Goal: Submit feedback/report problem: Submit feedback/report problem

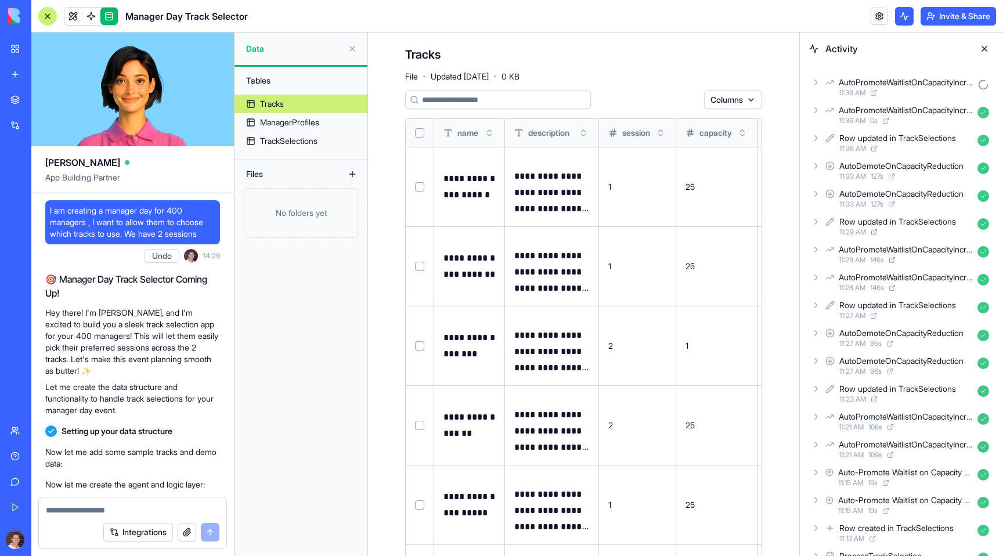
scroll to position [9871, 0]
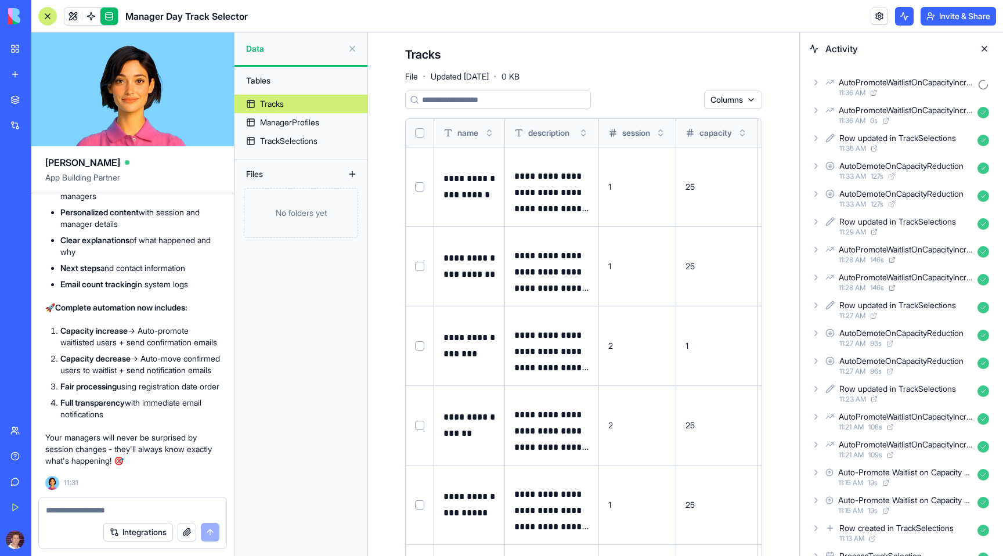
click at [985, 45] on button at bounding box center [984, 48] width 19 height 19
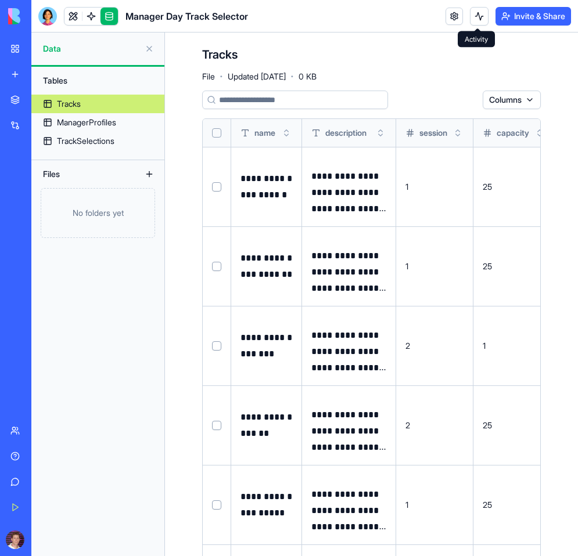
click at [477, 16] on button at bounding box center [479, 16] width 19 height 19
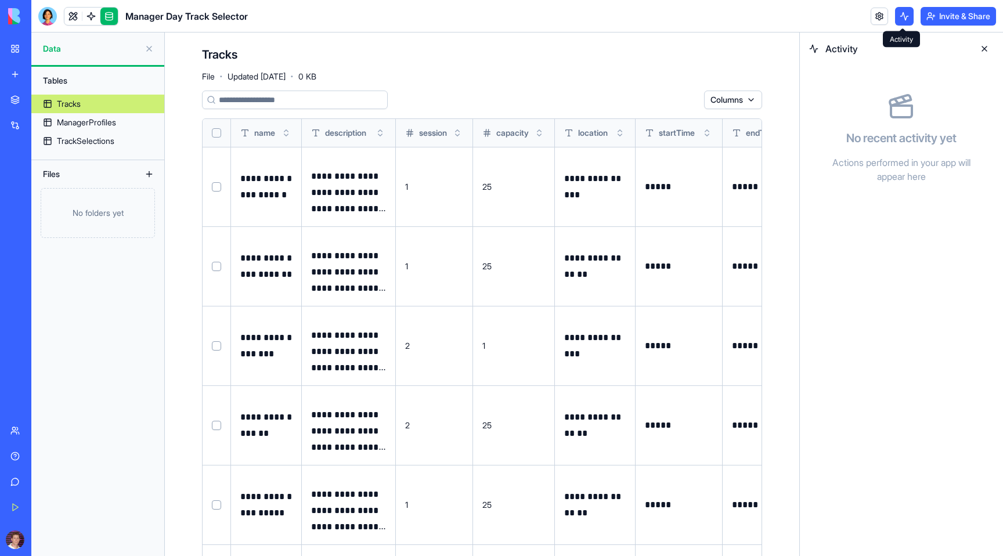
click at [577, 14] on button at bounding box center [904, 16] width 19 height 19
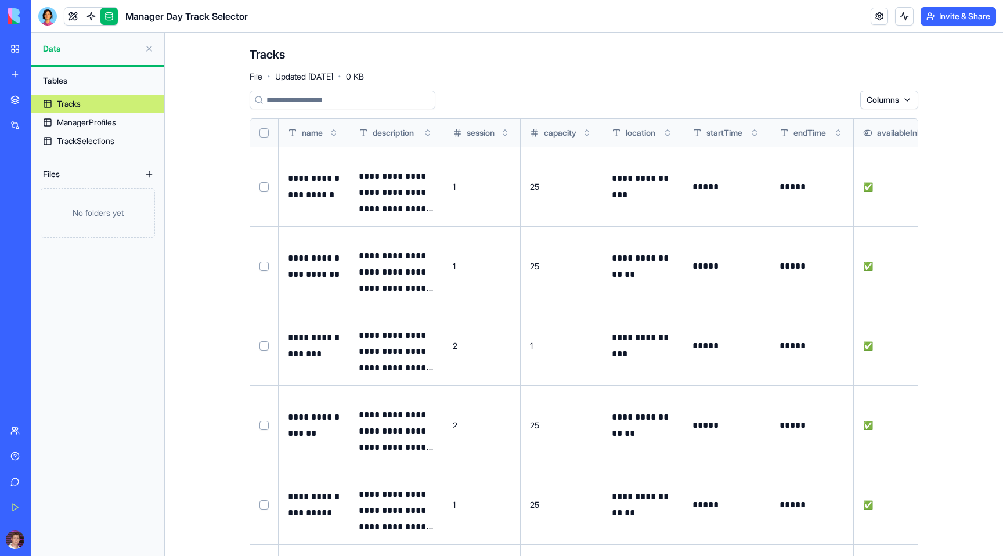
click at [577, 26] on header "Manager Day Track Selector Invite & Share" at bounding box center [517, 16] width 972 height 33
click at [577, 20] on button at bounding box center [904, 16] width 19 height 19
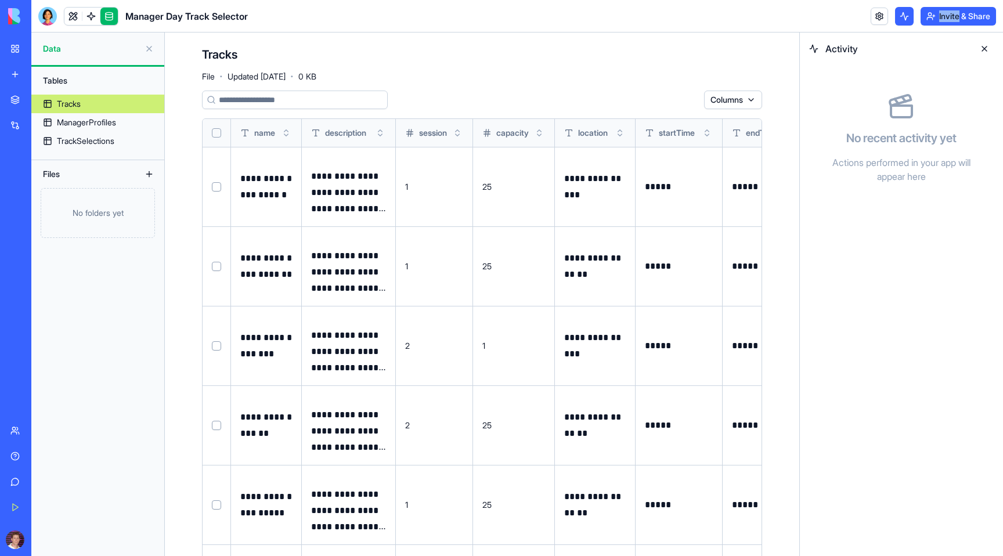
click at [577, 20] on button at bounding box center [904, 16] width 19 height 19
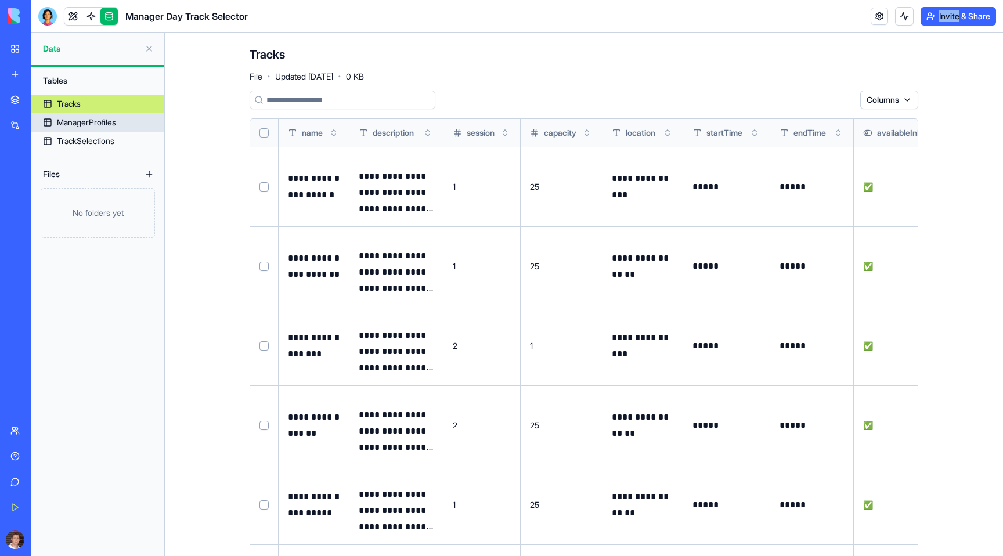
click at [89, 128] on div "ManagerProfiles" at bounding box center [86, 123] width 59 height 12
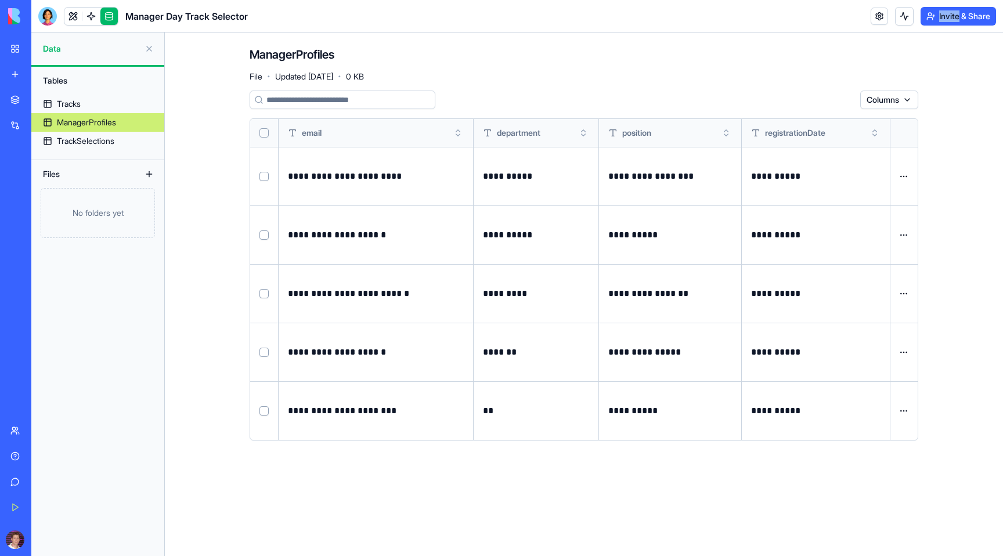
click at [577, 96] on html "**********" at bounding box center [501, 278] width 1003 height 556
click at [577, 146] on div "createdAt" at bounding box center [871, 142] width 81 height 19
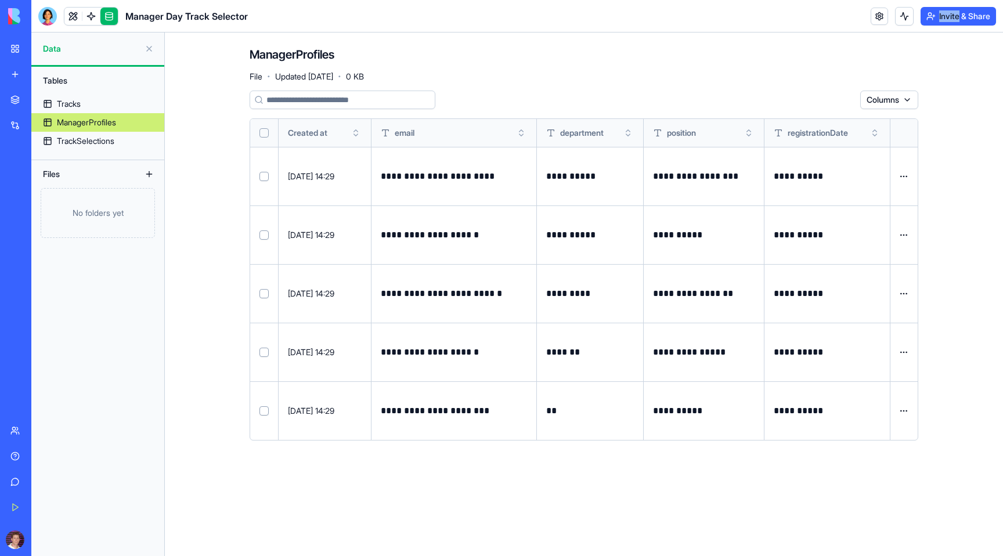
click at [577, 98] on html "**********" at bounding box center [501, 278] width 1003 height 556
click at [577, 141] on div "createdAt" at bounding box center [871, 142] width 81 height 19
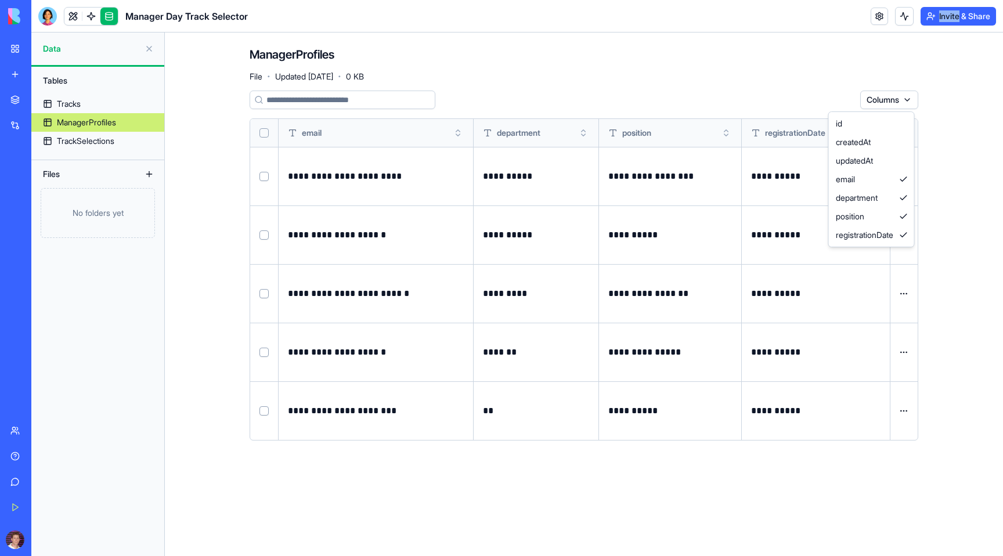
click at [577, 99] on html "**********" at bounding box center [501, 278] width 1003 height 556
click at [577, 120] on div "id" at bounding box center [871, 123] width 81 height 19
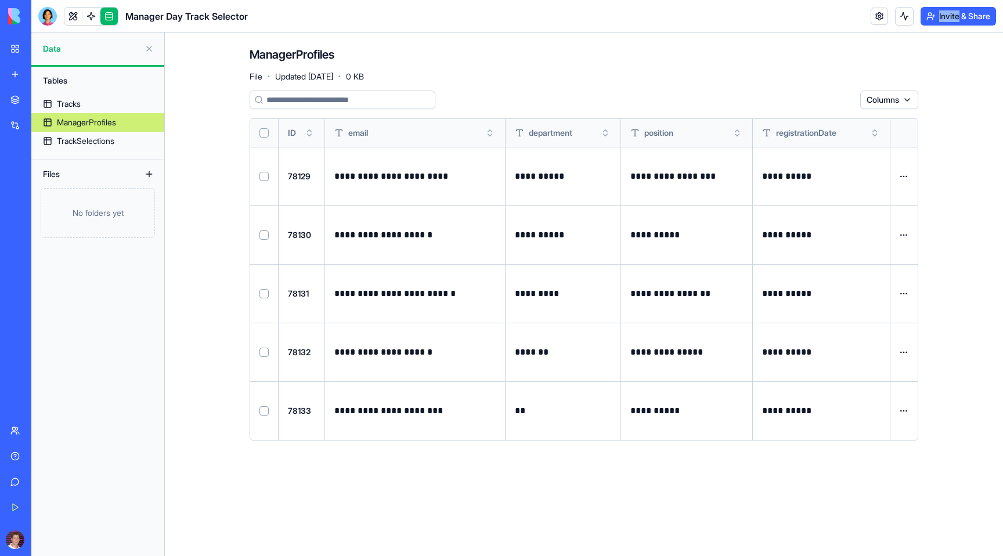
click at [577, 97] on html "**********" at bounding box center [501, 278] width 1003 height 556
drag, startPoint x: 841, startPoint y: 132, endPoint x: 865, endPoint y: 121, distance: 26.2
click at [577, 121] on div "id createdAt updatedAt email department position registrationDate" at bounding box center [871, 179] width 87 height 136
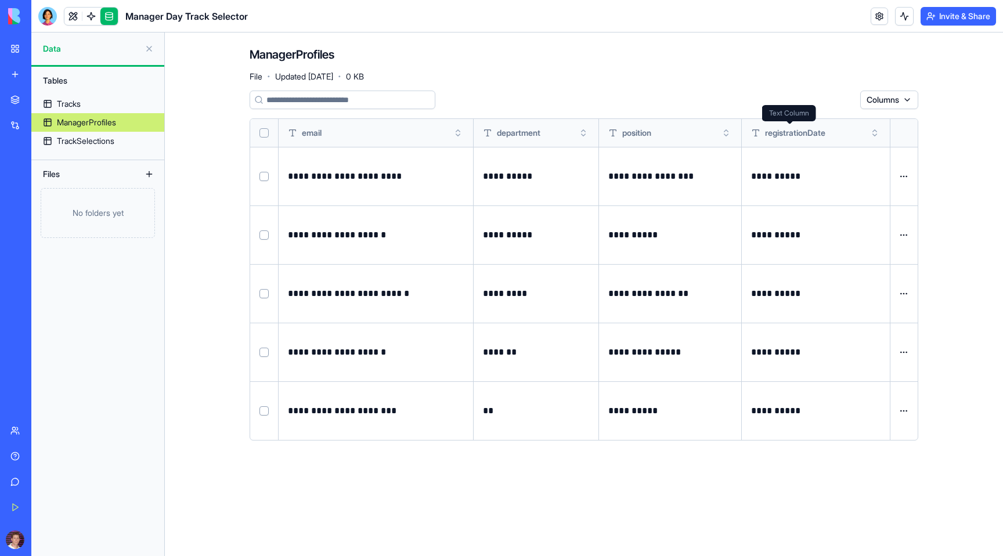
click at [577, 62] on div "ManagerProfiles File · Updated [DATE] · 0 KB" at bounding box center [584, 63] width 669 height 35
click at [94, 17] on link at bounding box center [90, 16] width 17 height 17
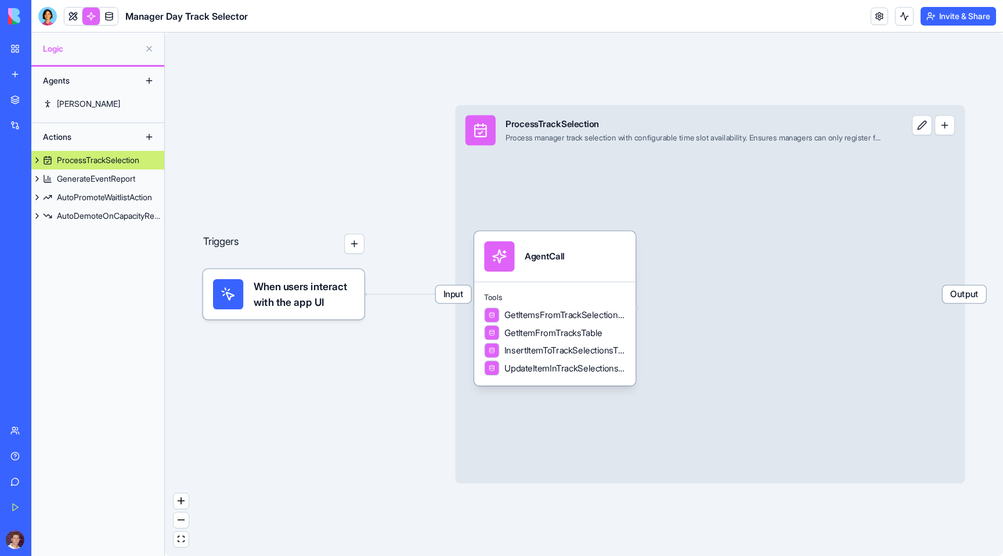
click at [308, 301] on span "When users interact with the app UI" at bounding box center [304, 294] width 101 height 30
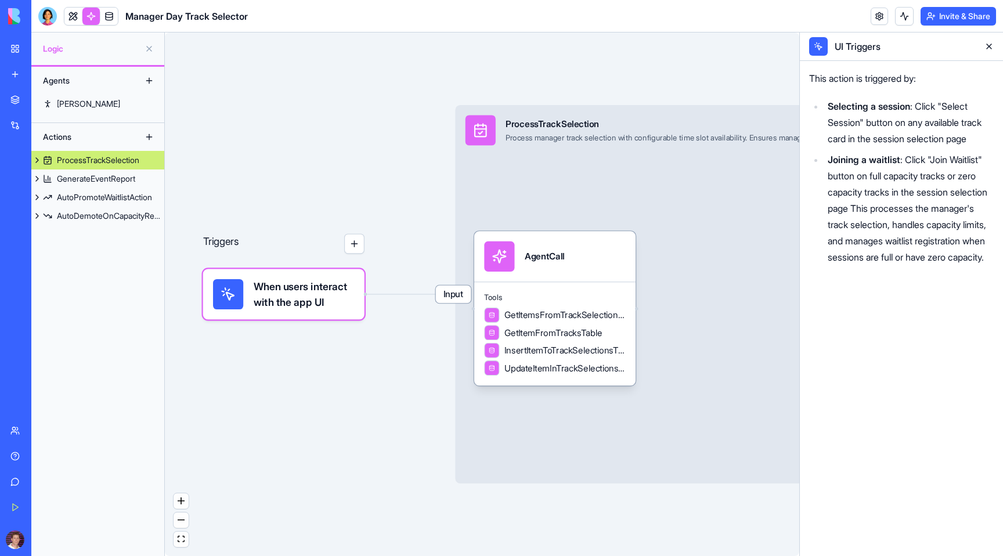
click at [80, 136] on div "Actions" at bounding box center [83, 137] width 93 height 19
click at [72, 106] on div "[PERSON_NAME]" at bounding box center [88, 104] width 63 height 12
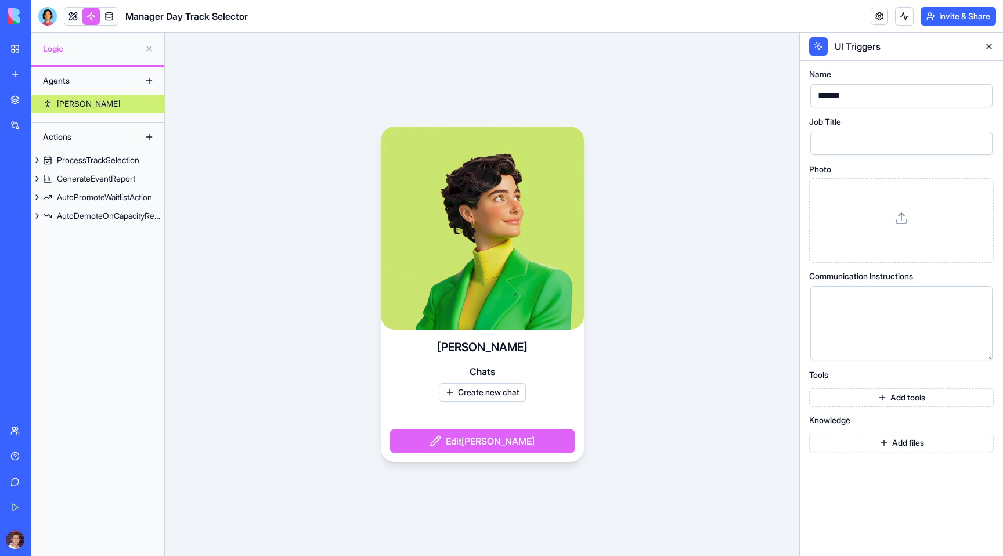
click at [480, 232] on video at bounding box center [482, 228] width 203 height 203
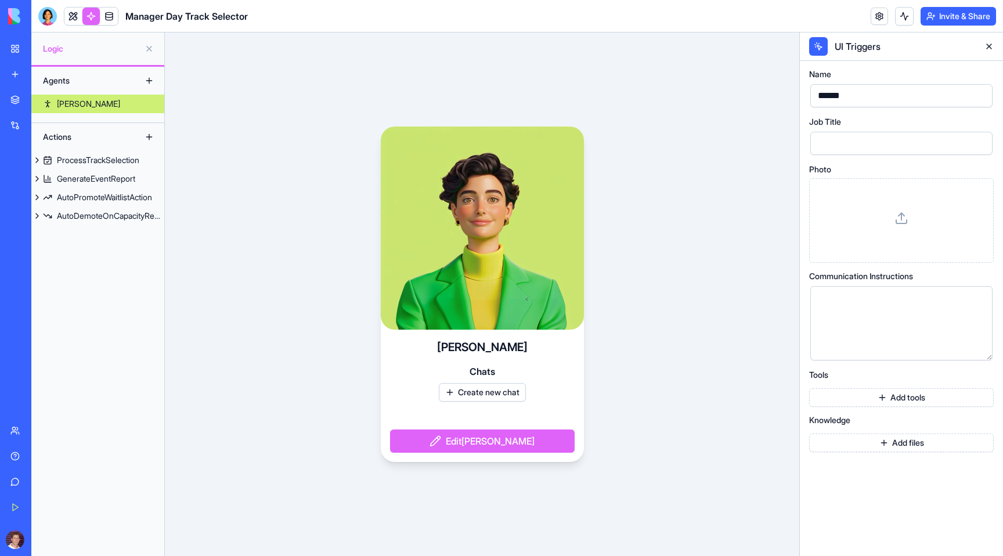
click at [480, 232] on video at bounding box center [482, 228] width 203 height 203
click at [474, 438] on button "Edit [PERSON_NAME]" at bounding box center [482, 441] width 185 height 23
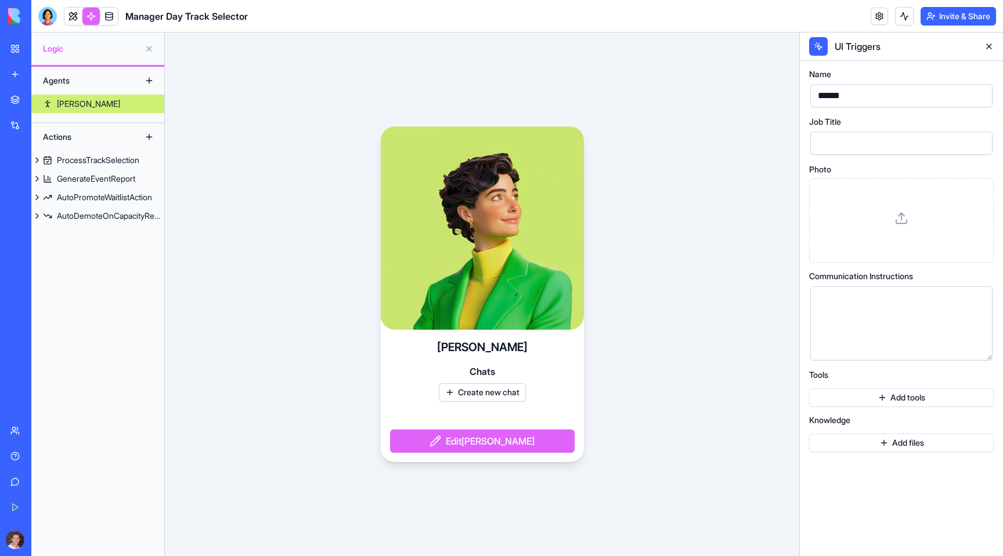
click at [478, 438] on button "Edit [PERSON_NAME]" at bounding box center [482, 441] width 185 height 23
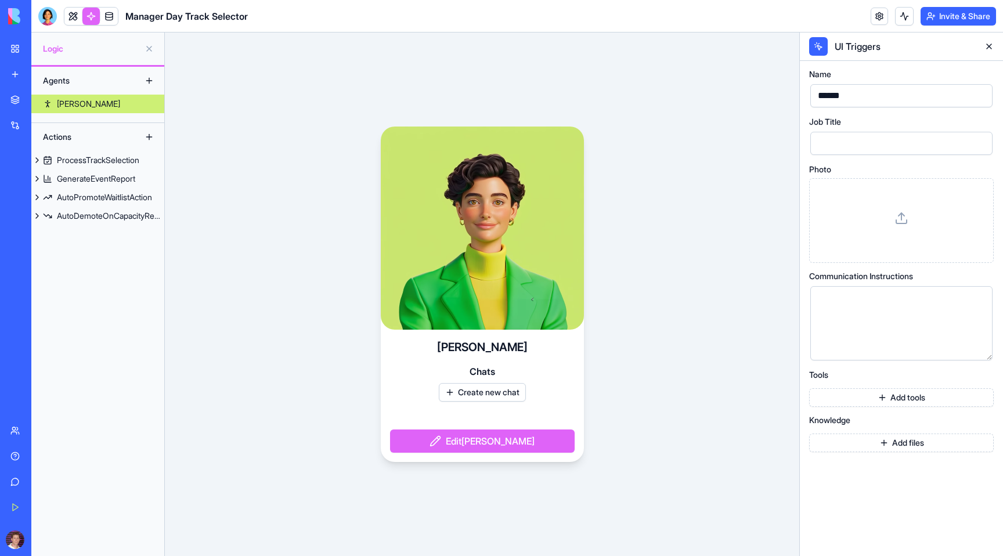
click at [478, 437] on button "Edit [PERSON_NAME]" at bounding box center [482, 441] width 185 height 23
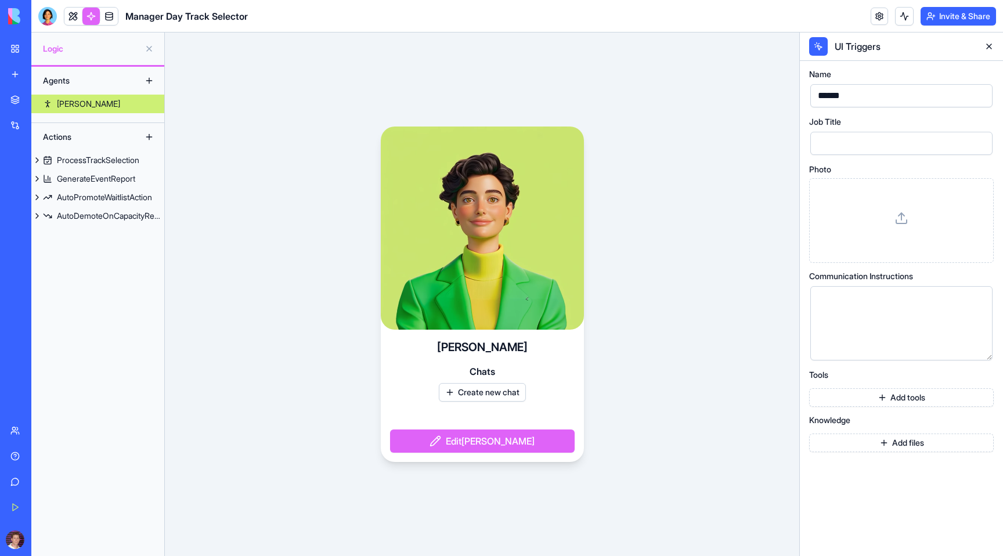
click at [577, 44] on div "UI Triggers" at bounding box center [904, 46] width 143 height 14
click at [577, 45] on icon at bounding box center [819, 47] width 5 height 5
click at [577, 51] on button at bounding box center [989, 46] width 19 height 19
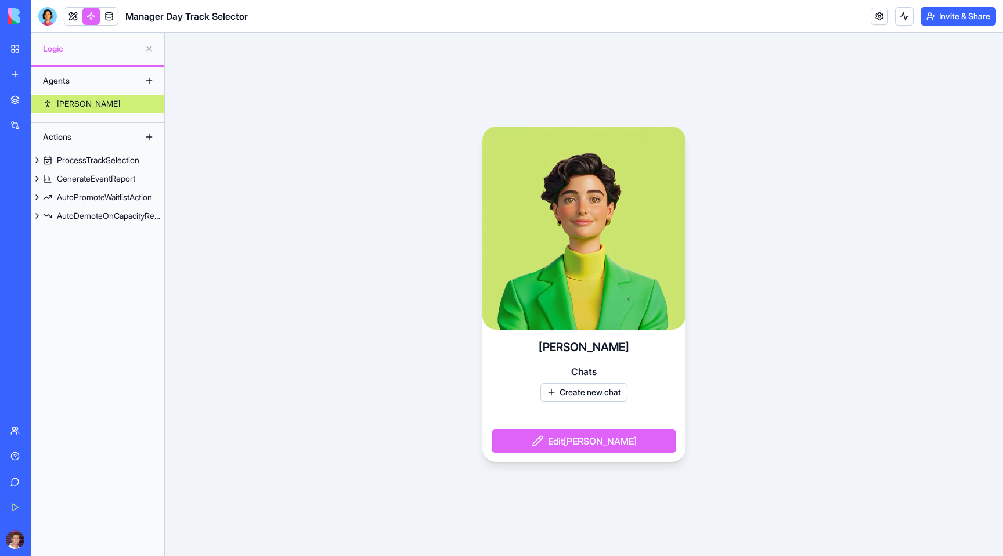
click at [577, 485] on div "[PERSON_NAME] Chats Create new chat Edit [PERSON_NAME]" at bounding box center [584, 295] width 838 height 524
click at [66, 87] on div "Agents" at bounding box center [83, 80] width 93 height 19
click at [73, 62] on div "Logic" at bounding box center [97, 49] width 133 height 33
click at [60, 91] on div "Agents" at bounding box center [97, 81] width 133 height 28
click at [62, 105] on div "[PERSON_NAME]" at bounding box center [88, 104] width 63 height 12
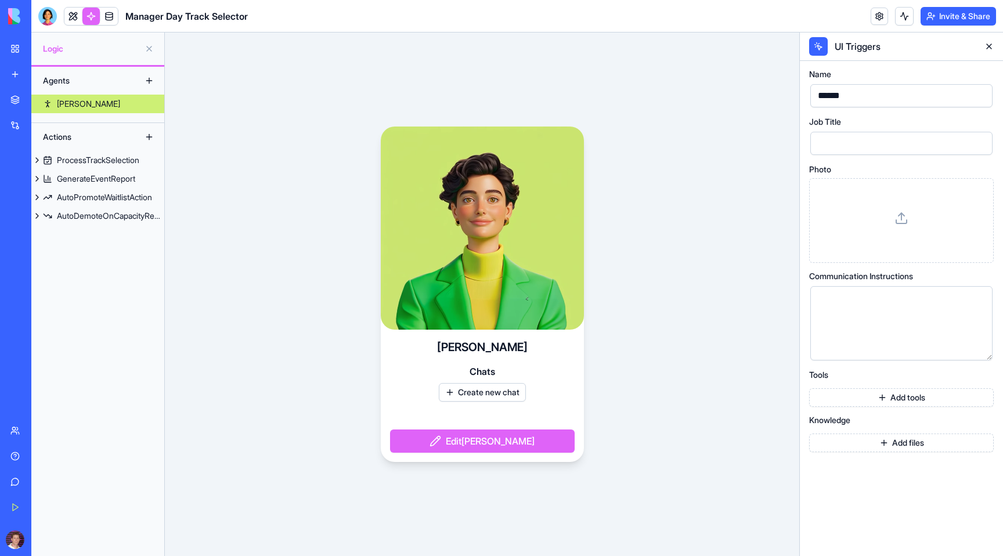
click at [64, 134] on div "Actions" at bounding box center [83, 137] width 93 height 19
click at [64, 159] on div "ProcessTrackSelection" at bounding box center [98, 160] width 82 height 12
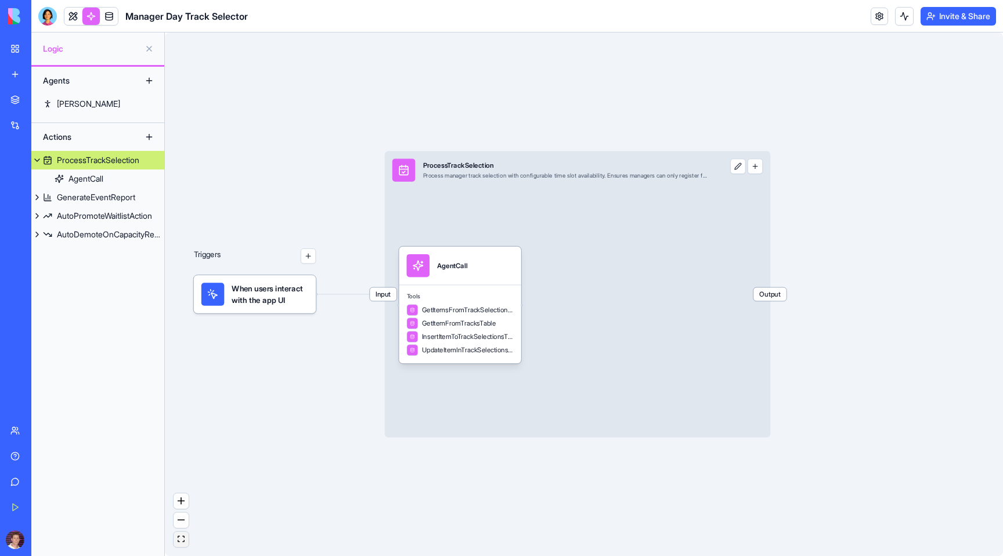
click at [179, 537] on icon "fit view" at bounding box center [181, 539] width 7 height 6
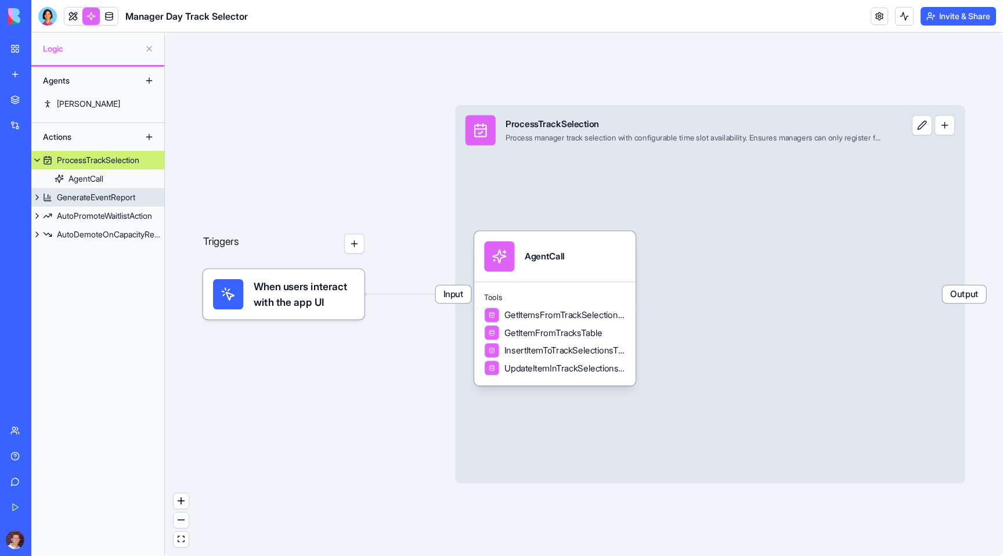
click at [38, 197] on button at bounding box center [37, 197] width 12 height 19
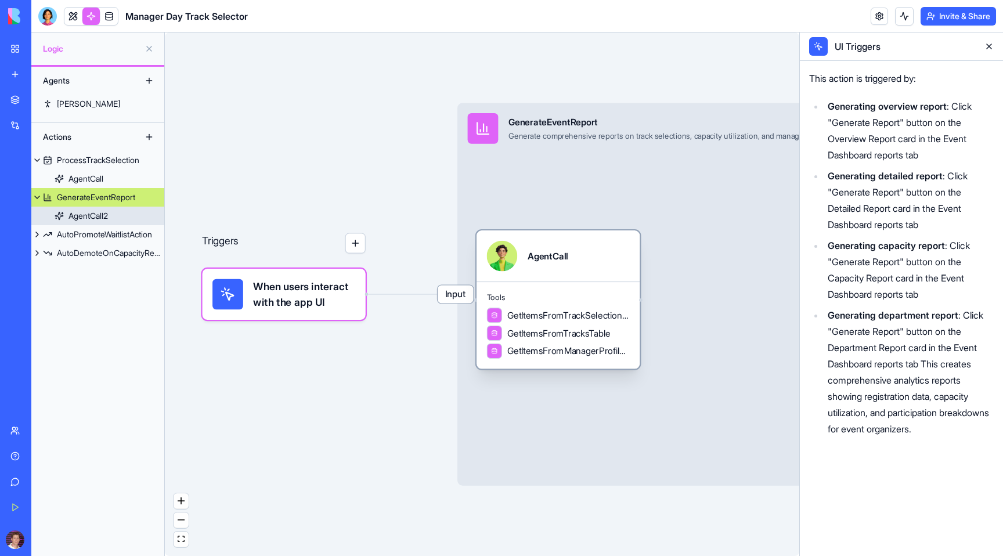
click at [75, 212] on div "AgentCall2" at bounding box center [88, 216] width 39 height 12
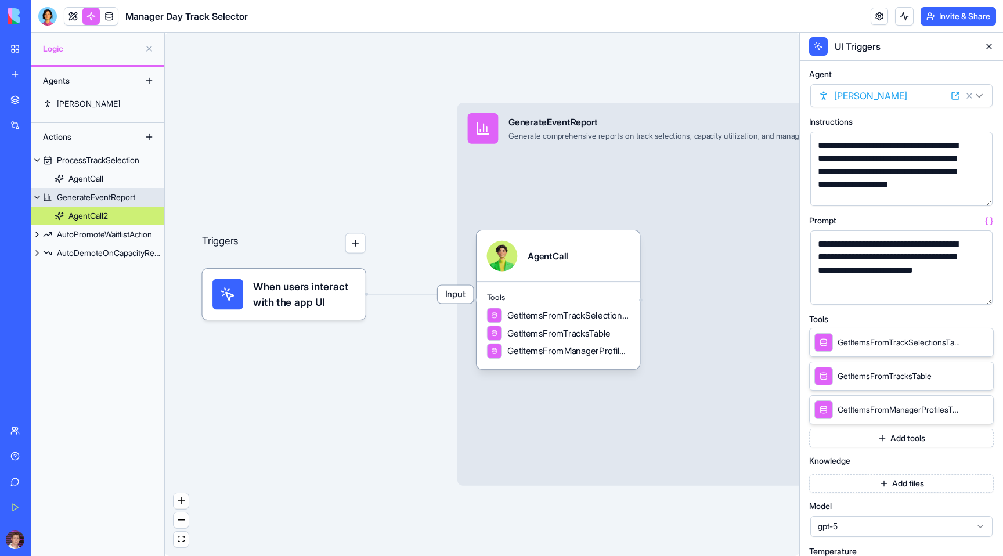
click at [74, 196] on div "GenerateEventReport" at bounding box center [96, 198] width 78 height 12
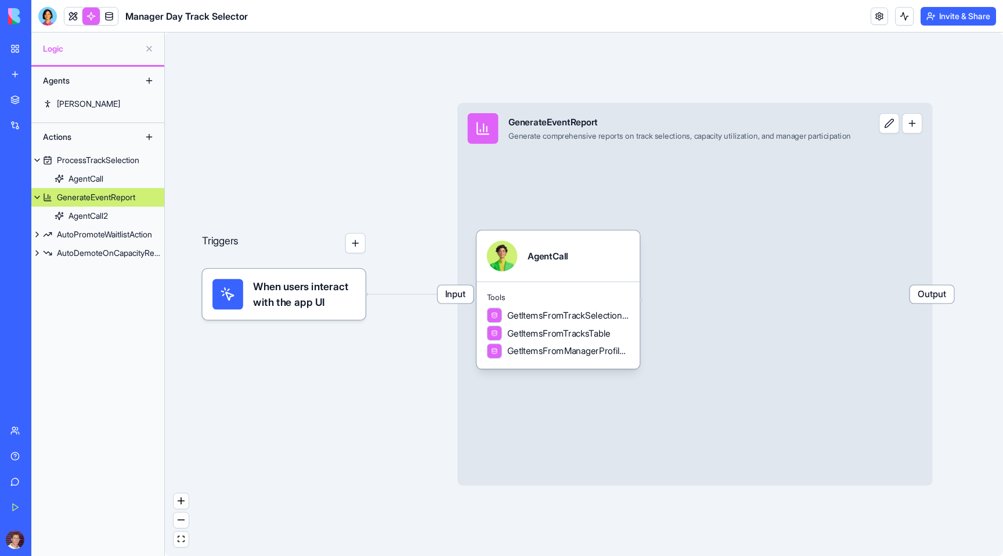
click at [62, 188] on link "GenerateEventReport" at bounding box center [97, 197] width 133 height 19
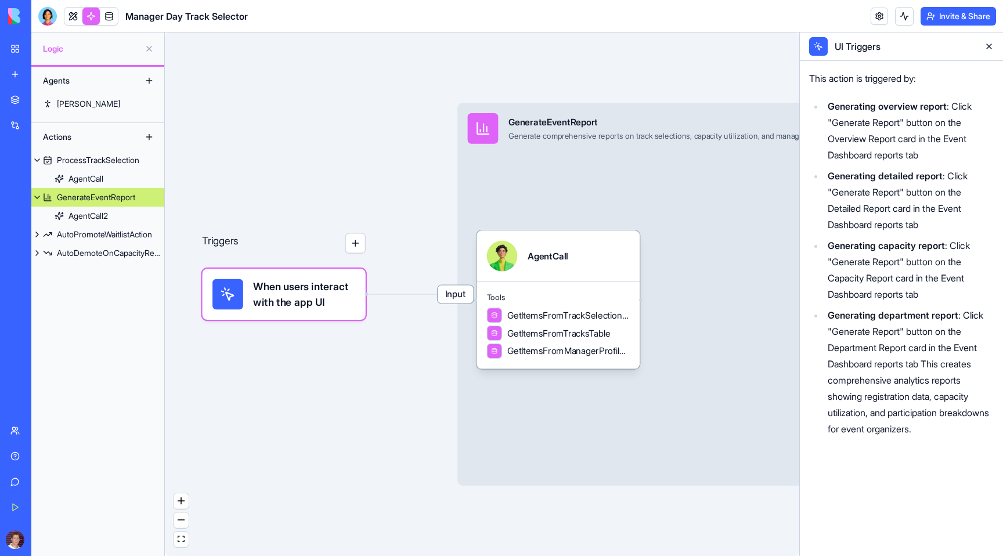
click at [577, 243] on strong "Generating capacity report" at bounding box center [886, 246] width 117 height 12
click at [577, 277] on li "Generating capacity report : Click "Generate Report" button on the Capacity Rep…" at bounding box center [909, 269] width 170 height 65
click at [577, 66] on div "This action is triggered by: Generating overview report : Click "Generate Repor…" at bounding box center [901, 256] width 185 height 381
drag, startPoint x: 815, startPoint y: 316, endPoint x: 992, endPoint y: 316, distance: 177.1
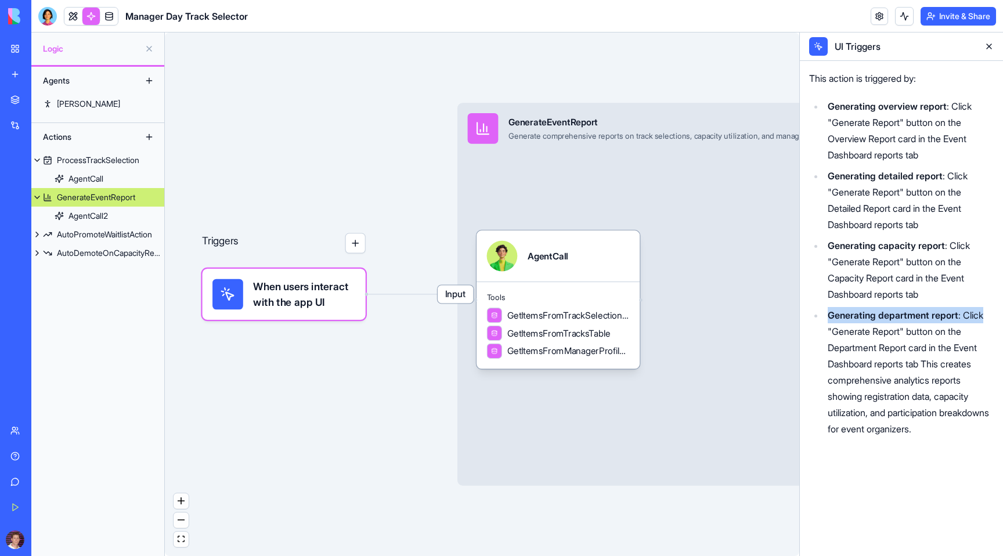
click at [577, 315] on ul "Generating overview report : Click "Generate Report" button on the Overview Rep…" at bounding box center [901, 267] width 185 height 339
click at [308, 300] on span "When users interact with the app UI" at bounding box center [304, 294] width 102 height 31
click at [459, 294] on span "Input" at bounding box center [456, 295] width 36 height 18
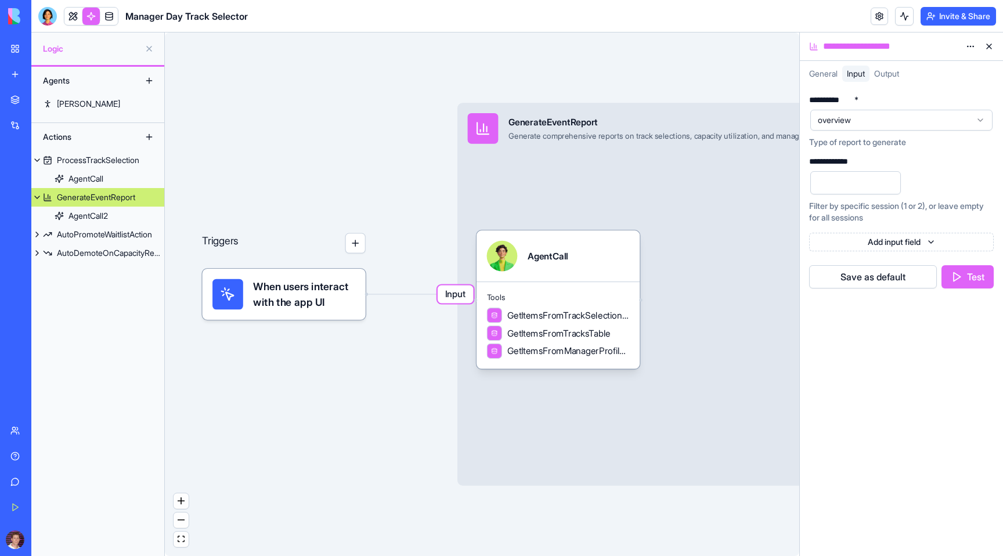
click at [577, 116] on icon at bounding box center [980, 120] width 9 height 9
click at [577, 441] on div "**********" at bounding box center [901, 322] width 203 height 470
click at [577, 77] on span "General" at bounding box center [823, 74] width 28 height 10
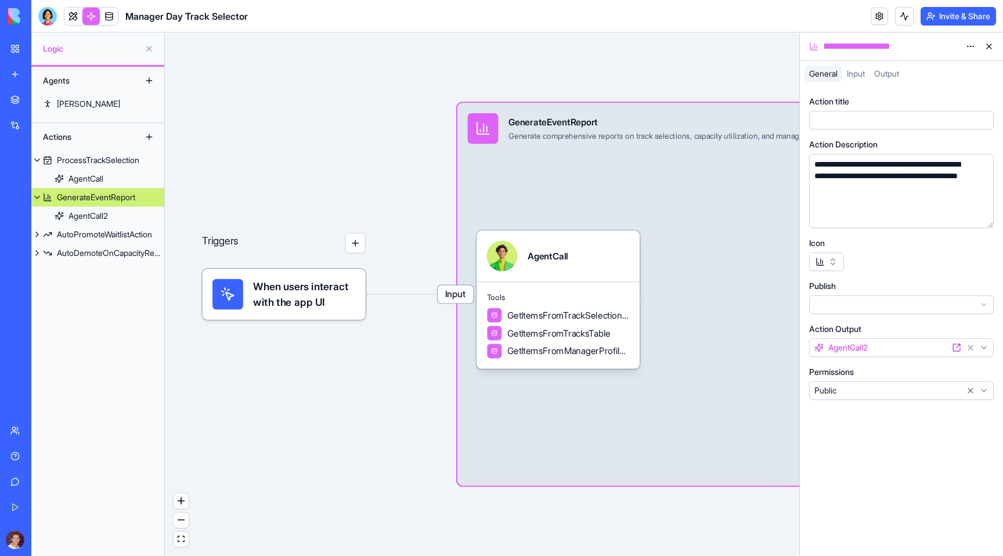
click at [577, 82] on div "General Input Output" at bounding box center [901, 76] width 203 height 21
click at [577, 72] on span "Output" at bounding box center [886, 74] width 25 height 10
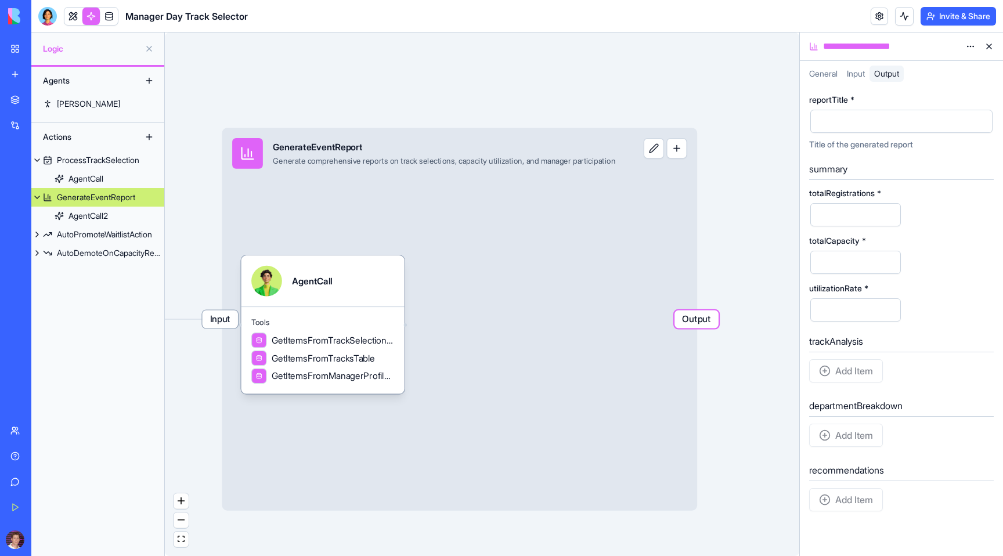
click at [577, 389] on div "Input GenerateEventReport Generate comprehensive reports on track selections, c…" at bounding box center [460, 319] width 476 height 383
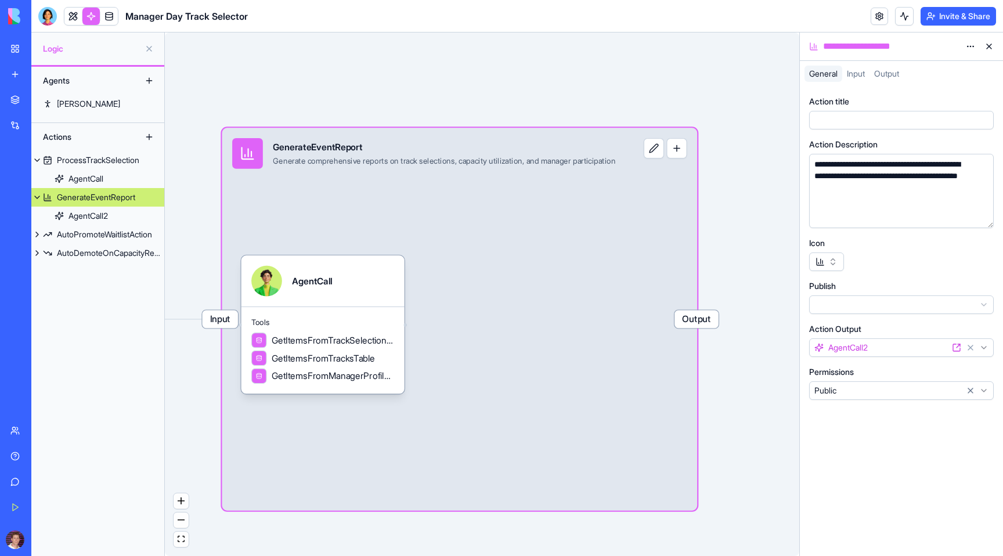
click at [577, 323] on span "Output" at bounding box center [697, 320] width 44 height 18
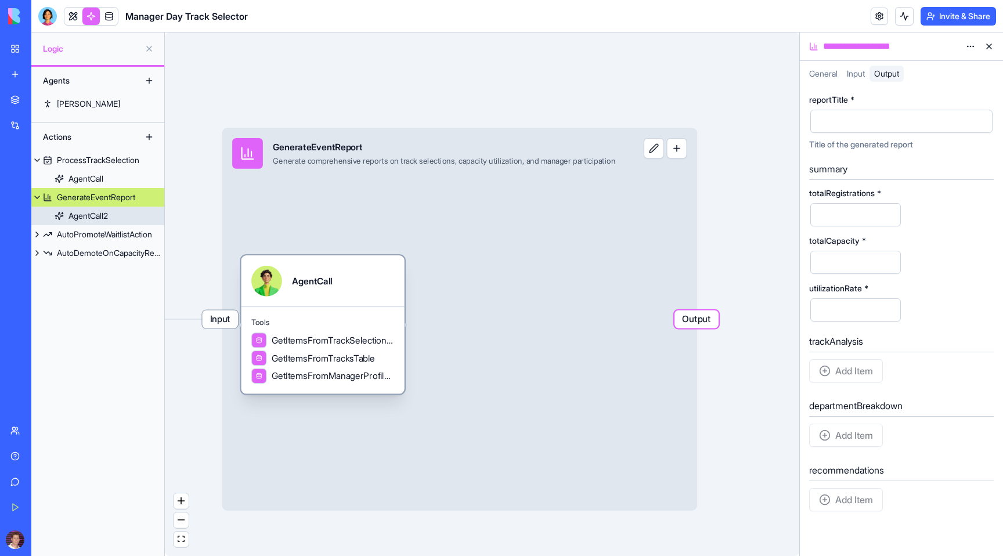
click at [93, 222] on link "AgentCall2" at bounding box center [97, 216] width 133 height 19
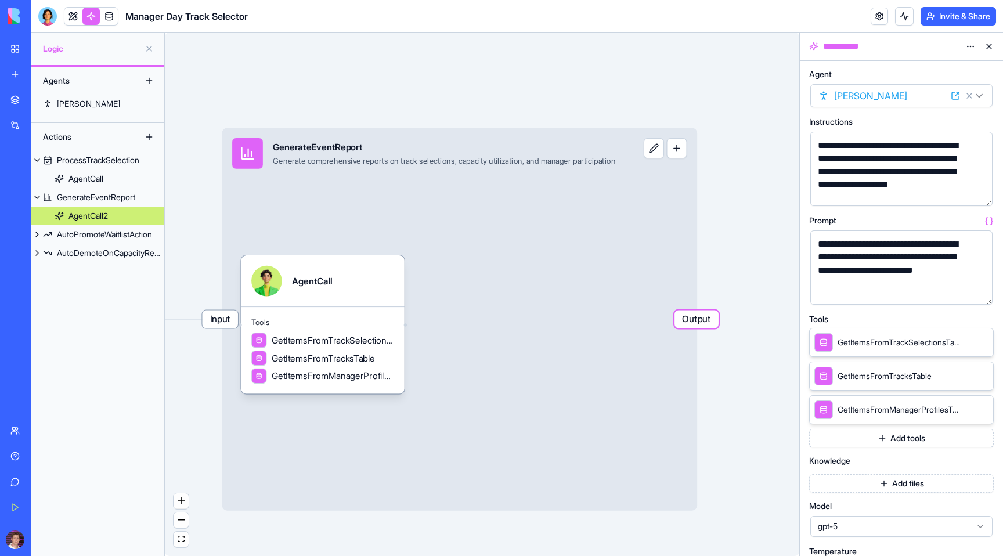
click at [577, 192] on button "button" at bounding box center [981, 194] width 19 height 19
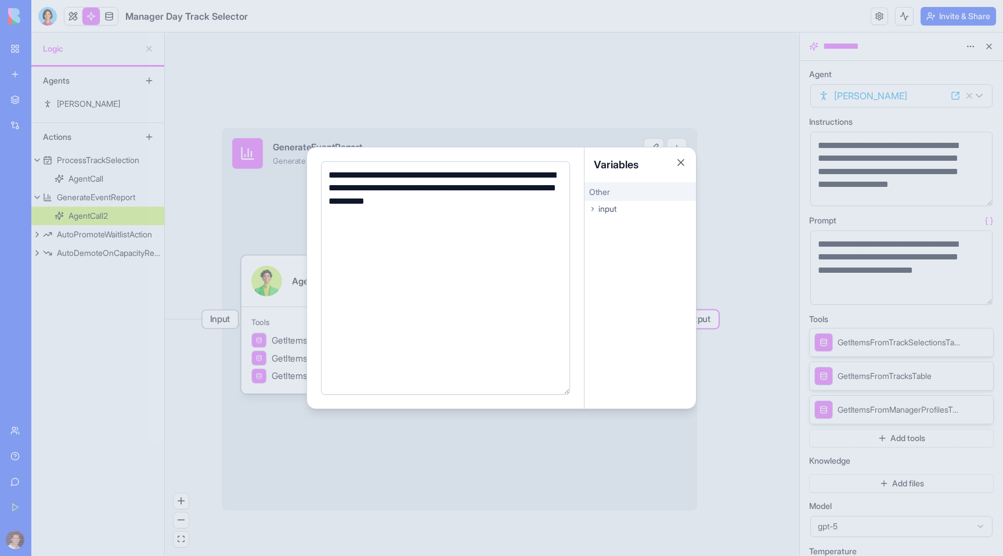
click at [577, 202] on div "input" at bounding box center [640, 209] width 111 height 16
click at [577, 230] on span "reportType" at bounding box center [611, 226] width 34 height 9
click at [532, 239] on div "**********" at bounding box center [443, 278] width 237 height 218
click at [577, 162] on button "Close" at bounding box center [681, 163] width 12 height 12
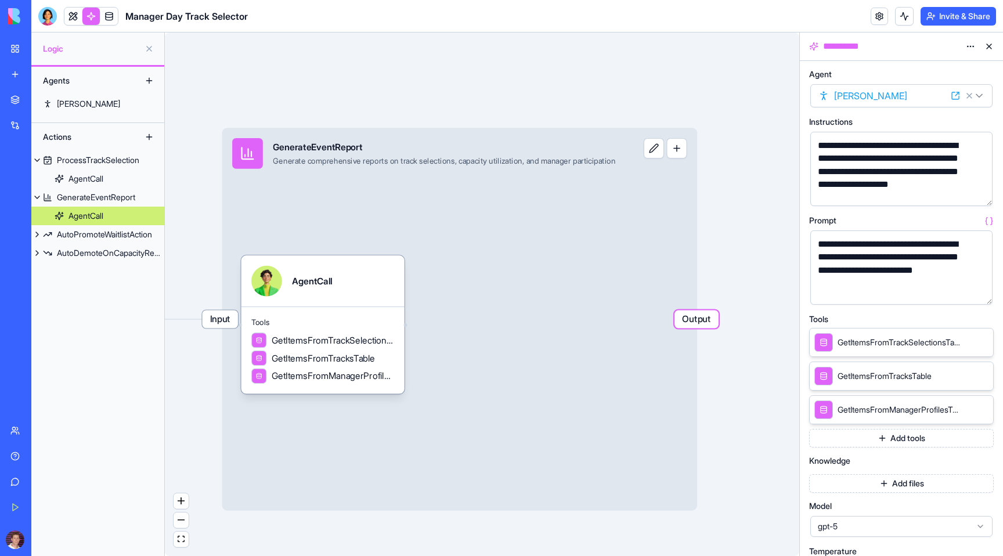
click at [577, 222] on icon at bounding box center [989, 221] width 9 height 9
click at [577, 223] on icon at bounding box center [989, 221] width 9 height 9
click at [577, 289] on button "button" at bounding box center [981, 293] width 19 height 19
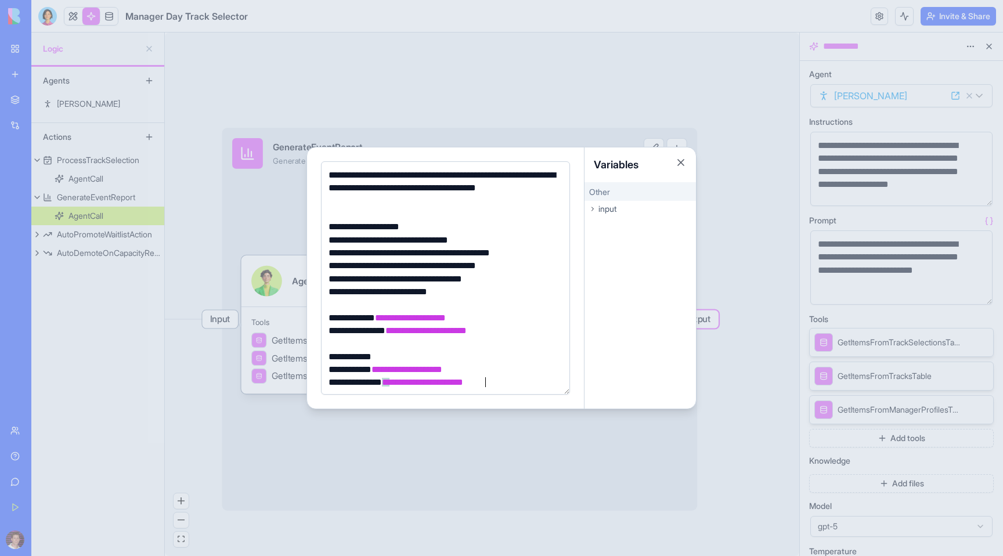
scroll to position [3, 0]
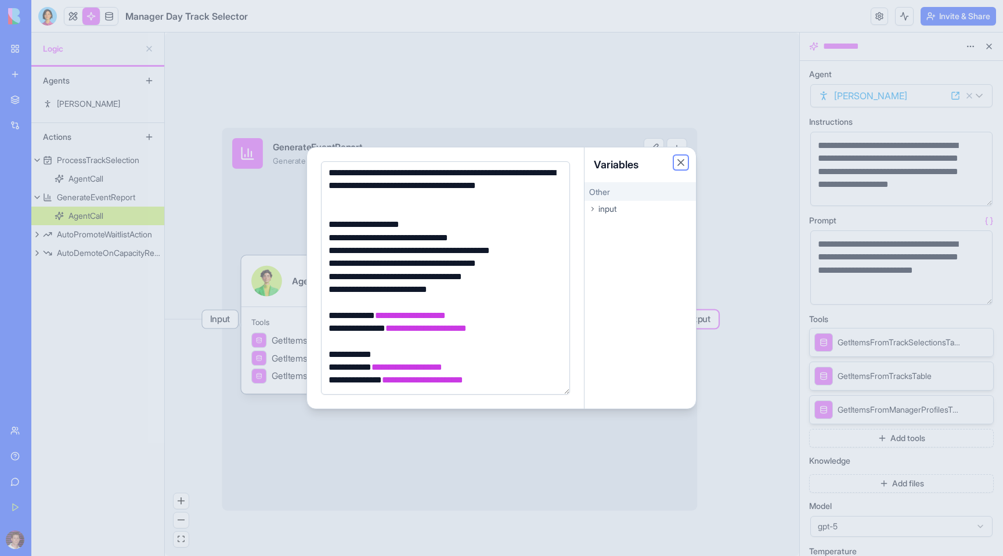
click at [577, 164] on button "Close" at bounding box center [681, 163] width 12 height 12
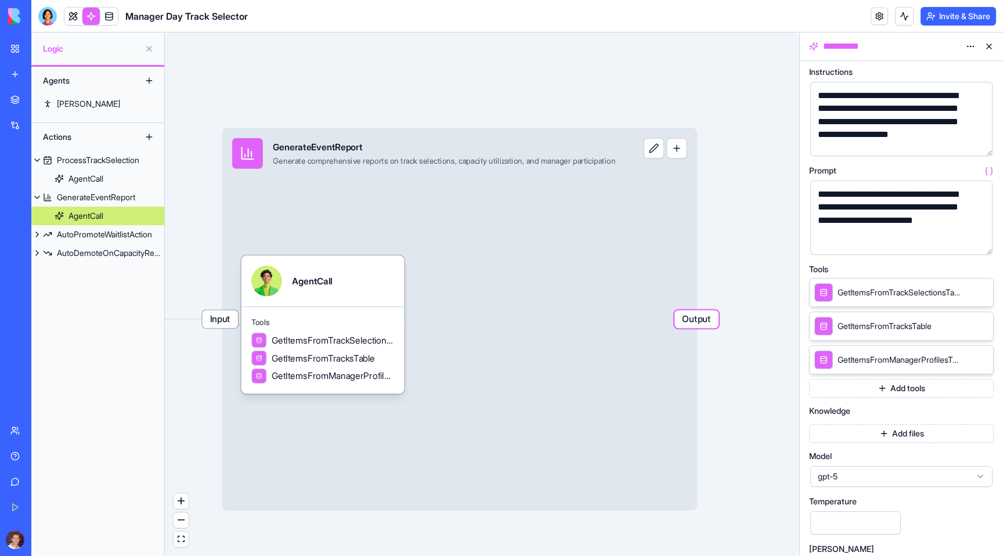
scroll to position [132, 0]
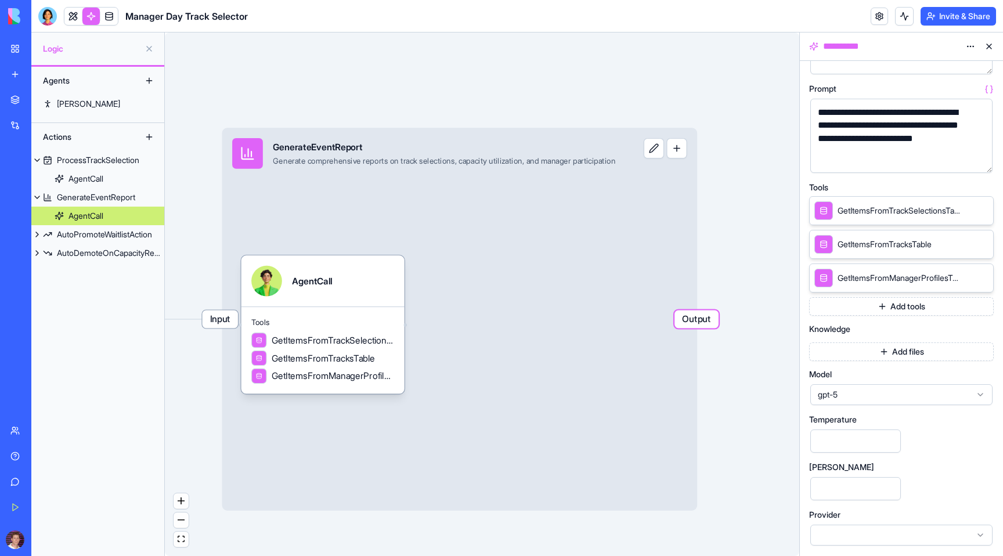
click at [577, 352] on button "Add files" at bounding box center [901, 352] width 185 height 19
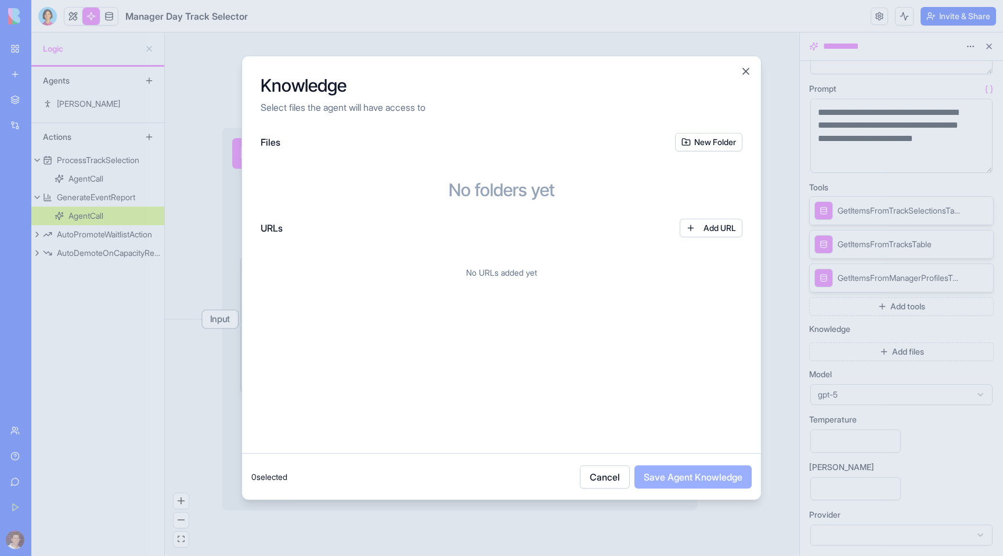
click at [577, 479] on button "Cancel" at bounding box center [605, 477] width 50 height 23
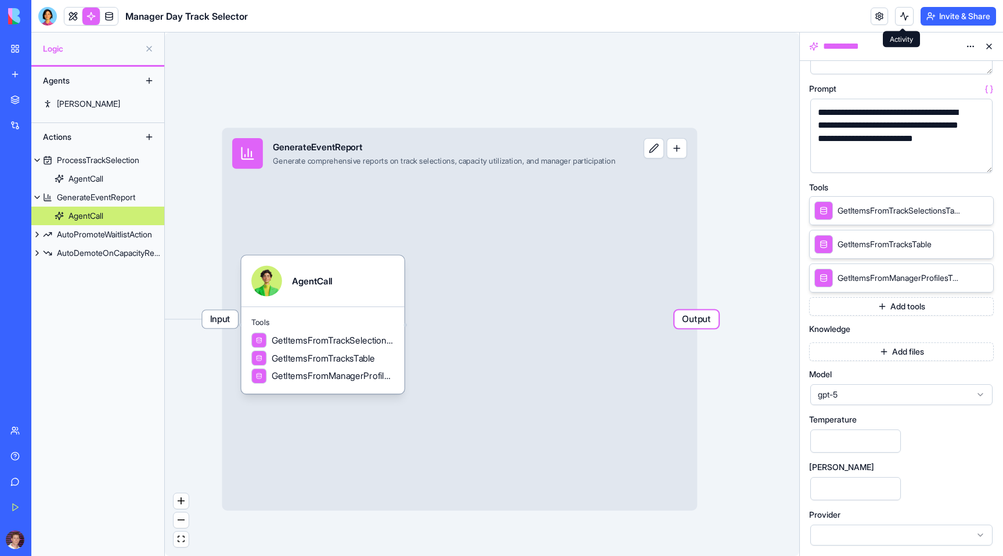
click at [577, 17] on button at bounding box center [904, 16] width 19 height 19
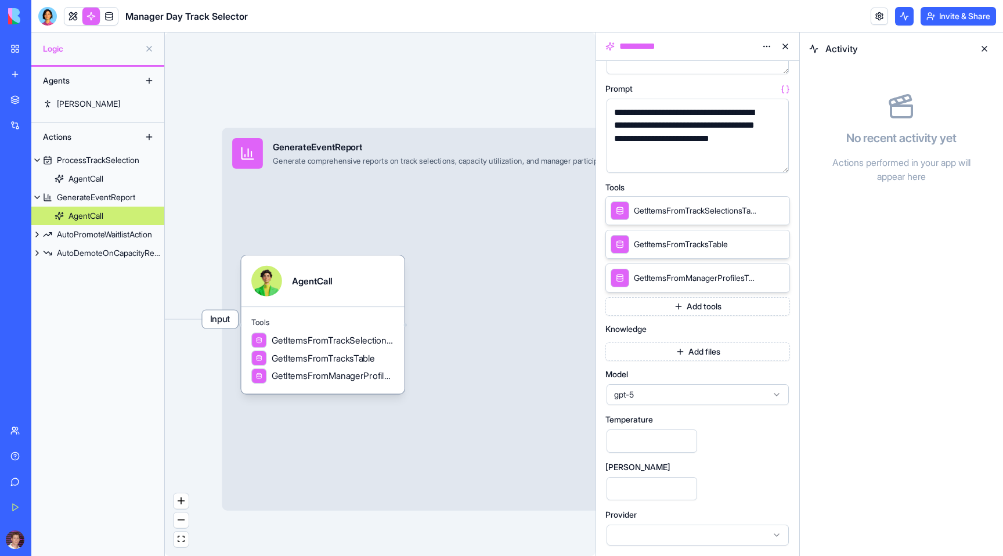
click at [577, 17] on button at bounding box center [904, 16] width 19 height 19
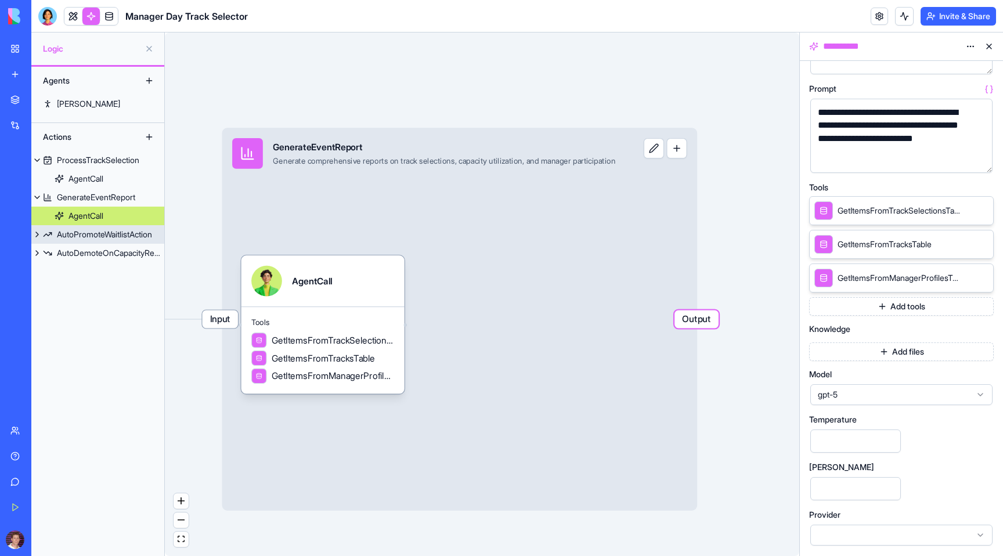
click at [33, 234] on button at bounding box center [37, 234] width 12 height 19
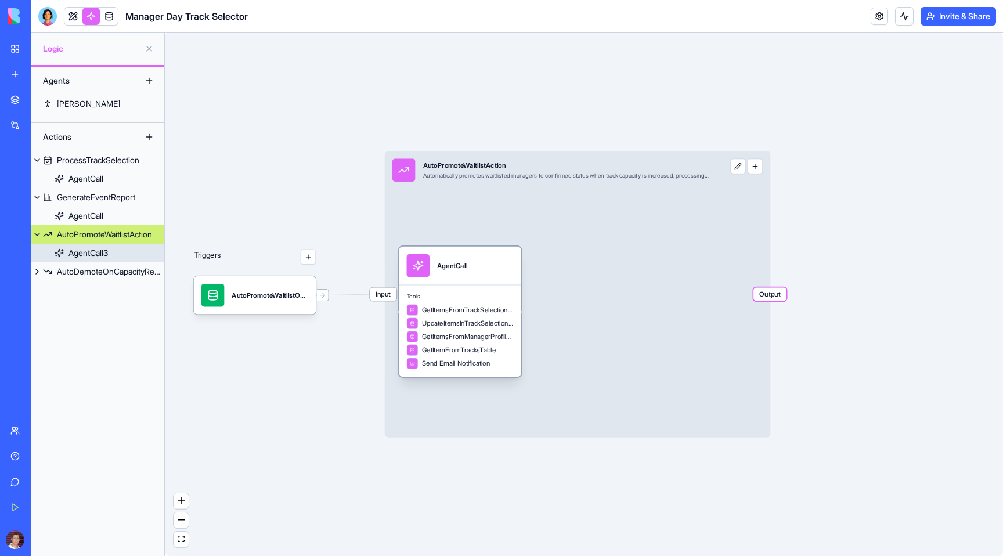
click at [88, 257] on div "AgentCall3" at bounding box center [88, 253] width 39 height 12
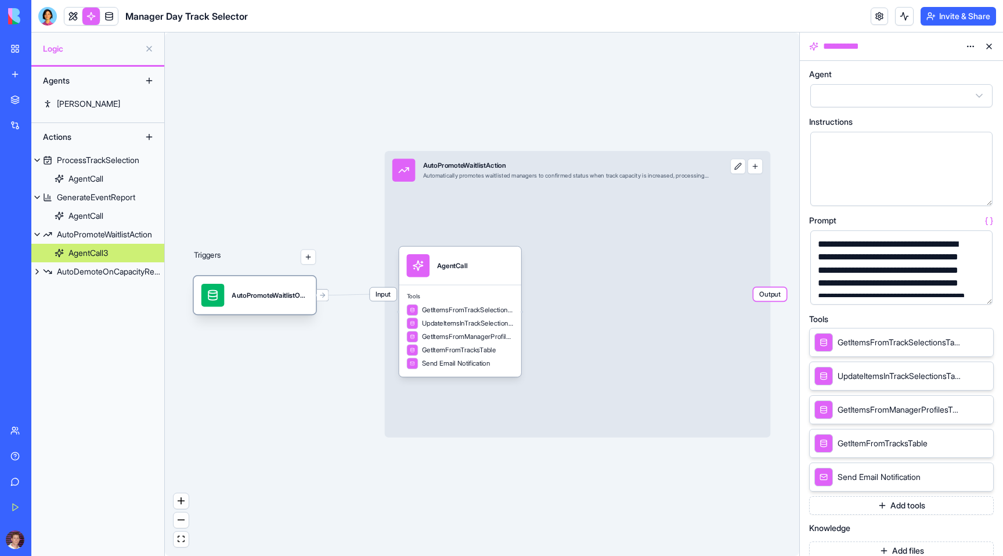
click at [258, 305] on div "AutoPromoteWaitlistOnCapacityIncreaseTrigger" at bounding box center [270, 295] width 77 height 23
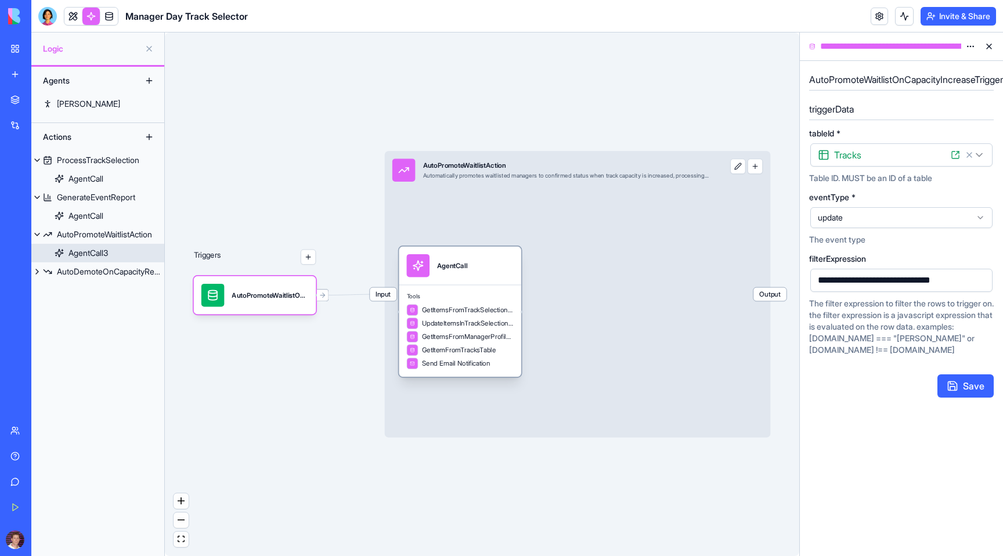
click at [450, 275] on div "AgentCall" at bounding box center [452, 265] width 30 height 23
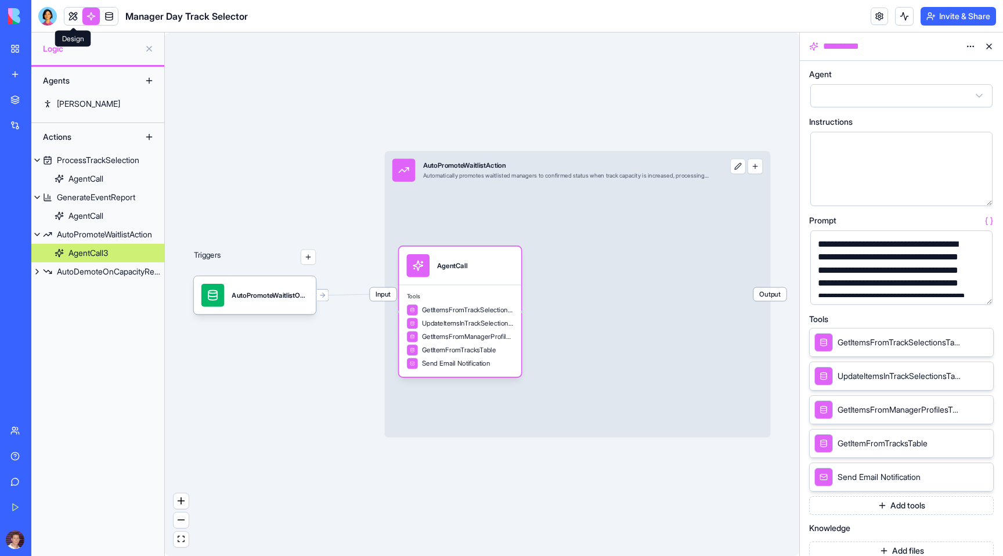
click at [75, 16] on link at bounding box center [72, 16] width 17 height 17
click at [577, 7] on button "Invite & Share" at bounding box center [958, 16] width 75 height 19
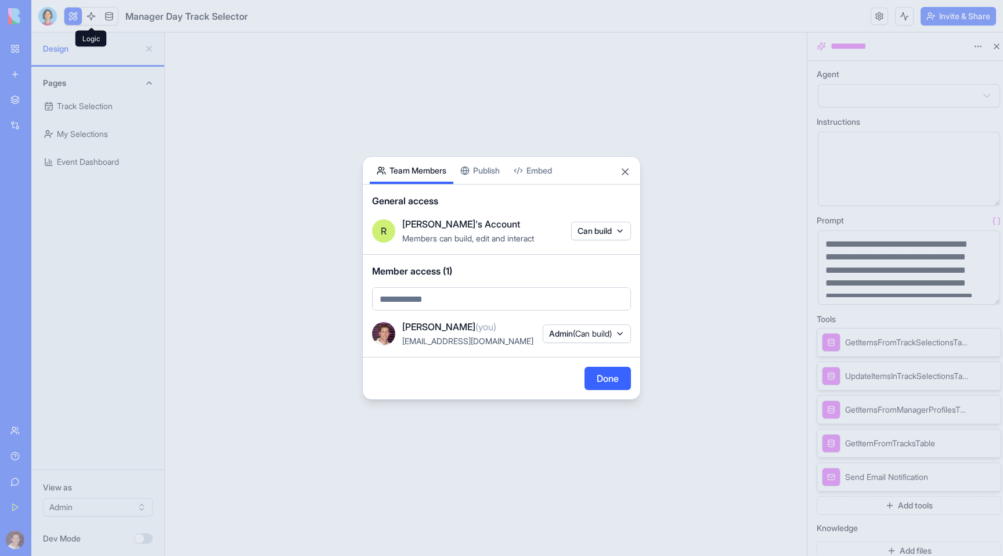
click at [441, 276] on span "Member access (1)" at bounding box center [501, 271] width 259 height 14
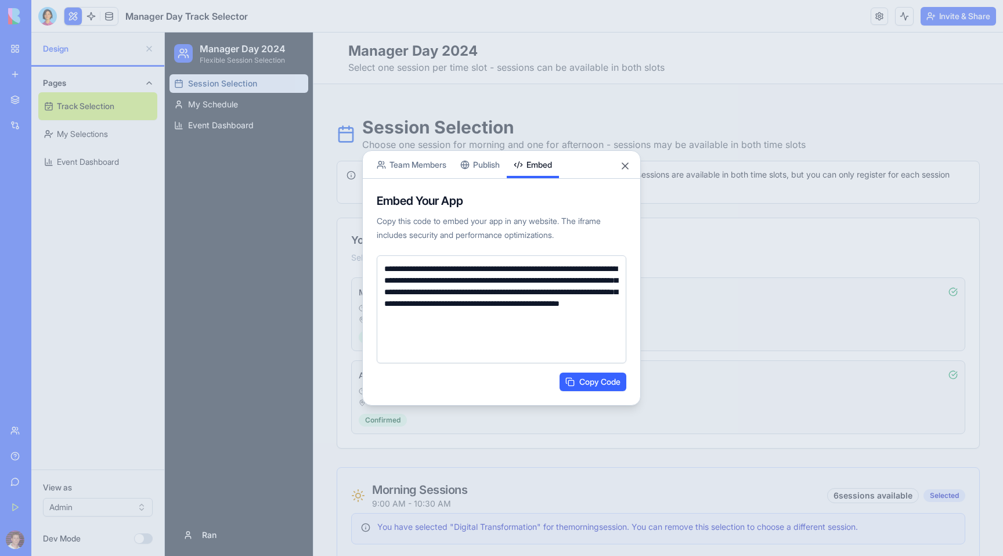
click at [540, 176] on button "Embed" at bounding box center [533, 164] width 52 height 27
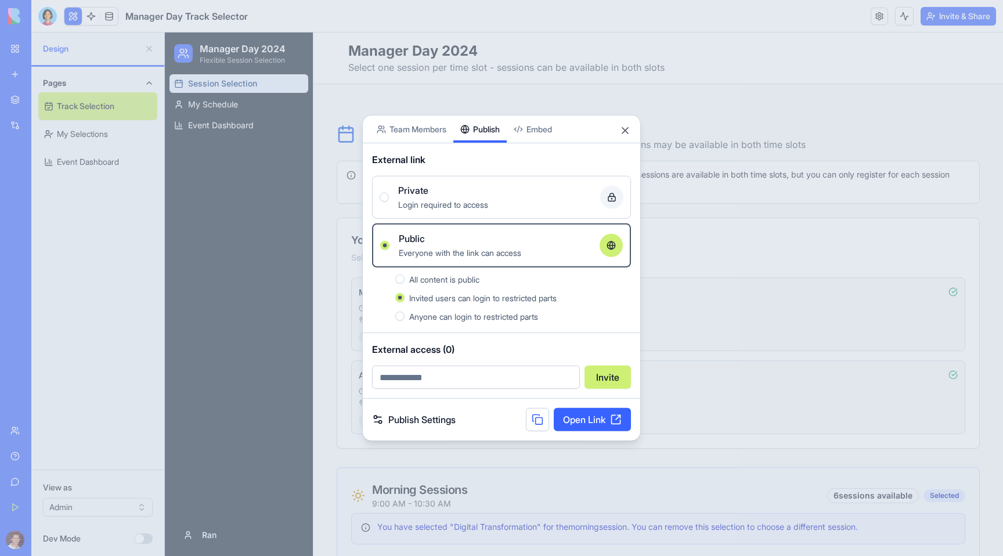
click at [487, 161] on div "Share App Team Members Publish Embed External link Private Login required to ac…" at bounding box center [501, 278] width 279 height 326
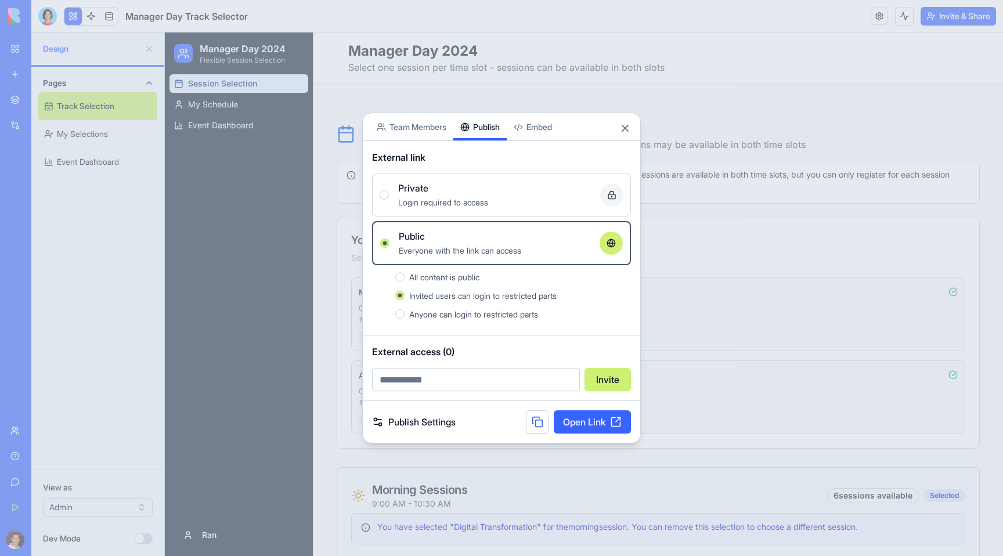
click at [539, 419] on button at bounding box center [537, 421] width 23 height 23
click at [577, 118] on div "Share App Team Members Publish Embed" at bounding box center [502, 127] width 278 height 28
click at [577, 123] on button "Close" at bounding box center [625, 129] width 12 height 12
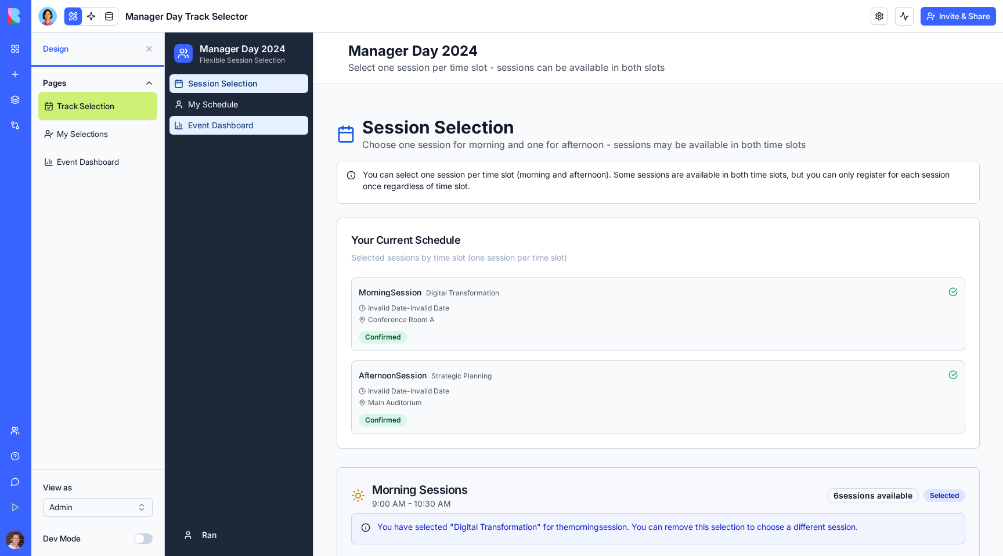
click at [243, 128] on span "Event Dashboard" at bounding box center [221, 126] width 66 height 12
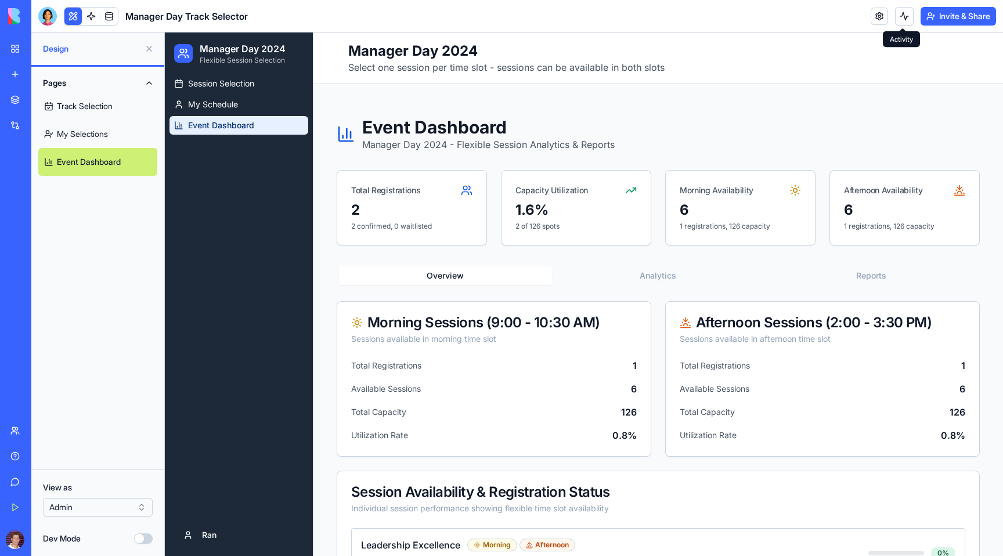
click at [577, 15] on button at bounding box center [904, 16] width 19 height 19
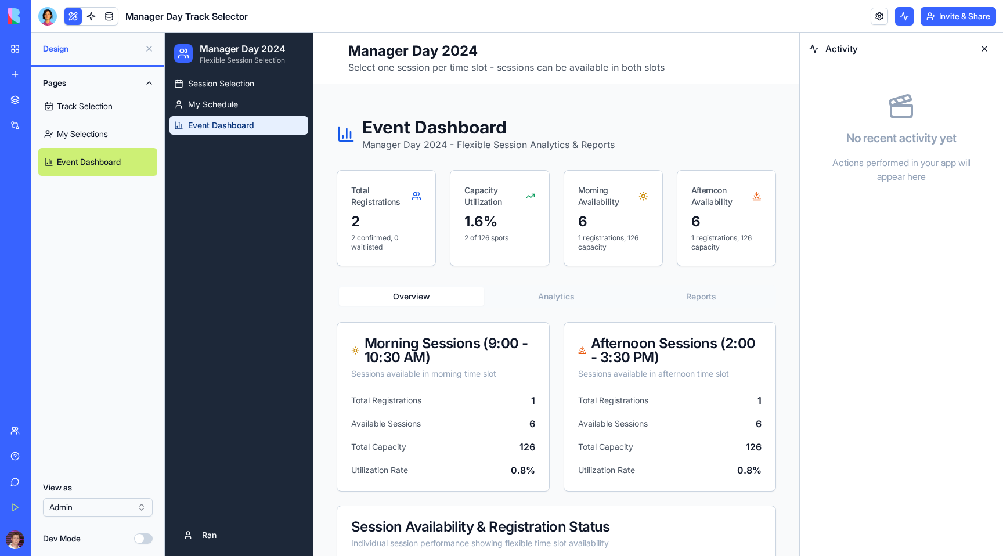
click at [577, 15] on button at bounding box center [904, 16] width 19 height 19
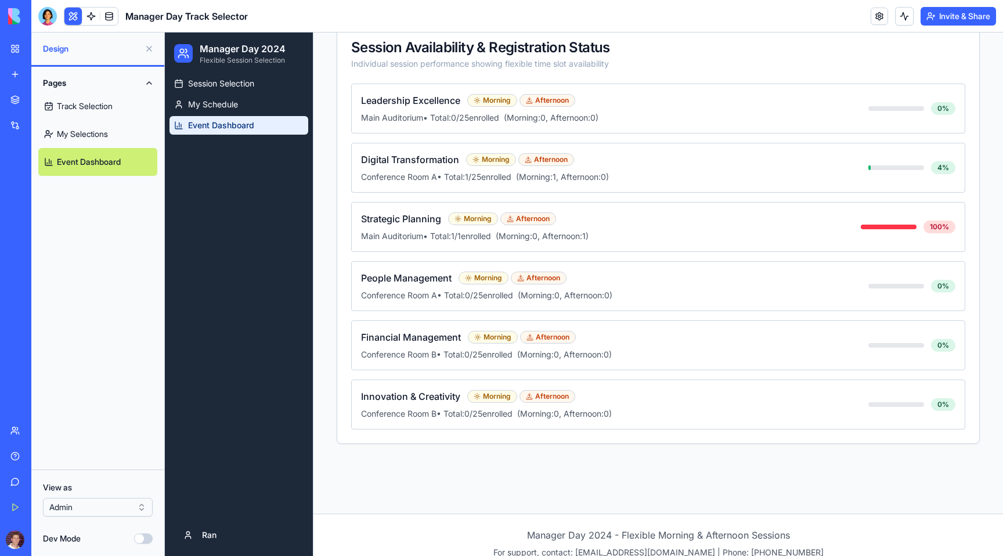
scroll to position [461, 0]
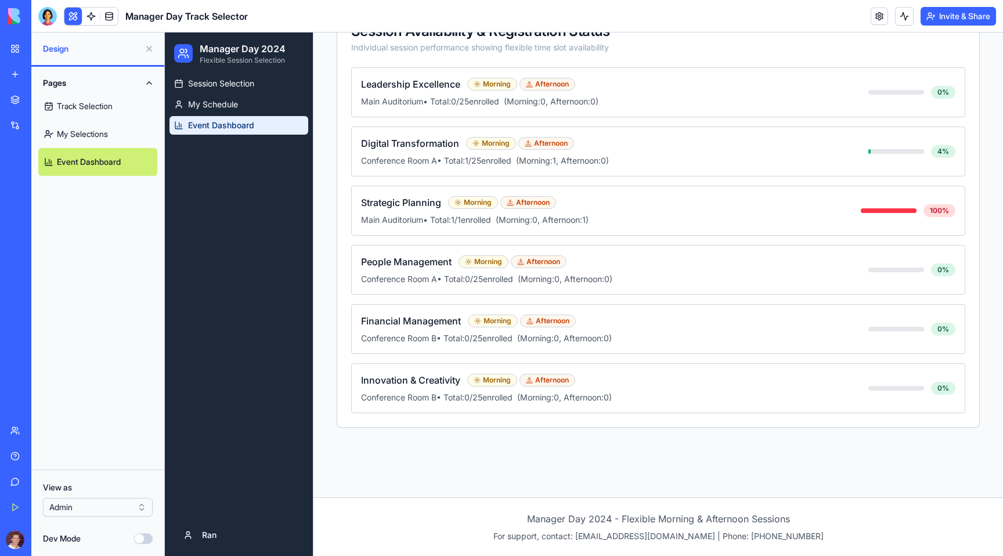
click at [133, 509] on html "BETA My Workspace New app Marketplace Integrations Recent Manager Day Track Sel…" at bounding box center [501, 278] width 1003 height 556
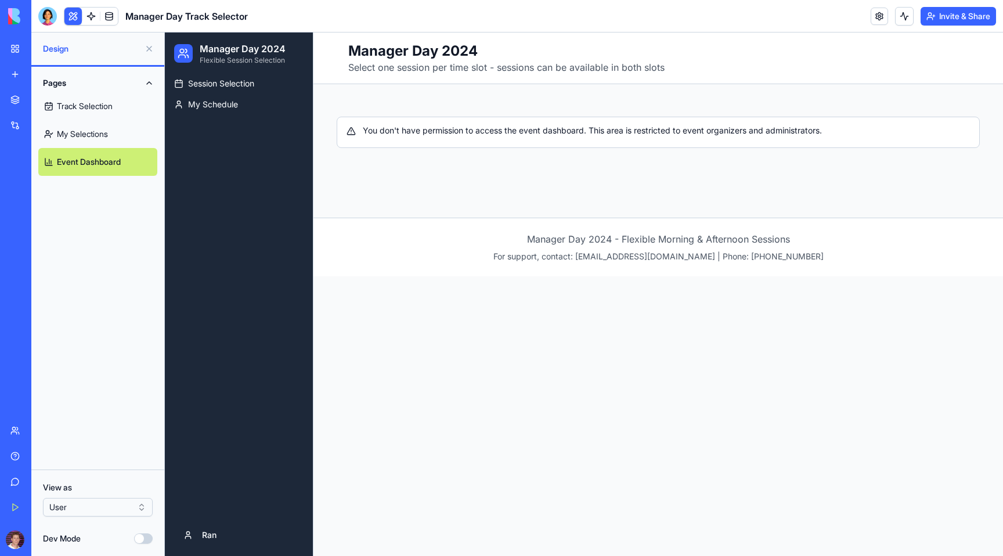
click at [71, 505] on html "BETA My Workspace New app Marketplace Integrations Recent Manager Day Track Sel…" at bounding box center [501, 278] width 1003 height 556
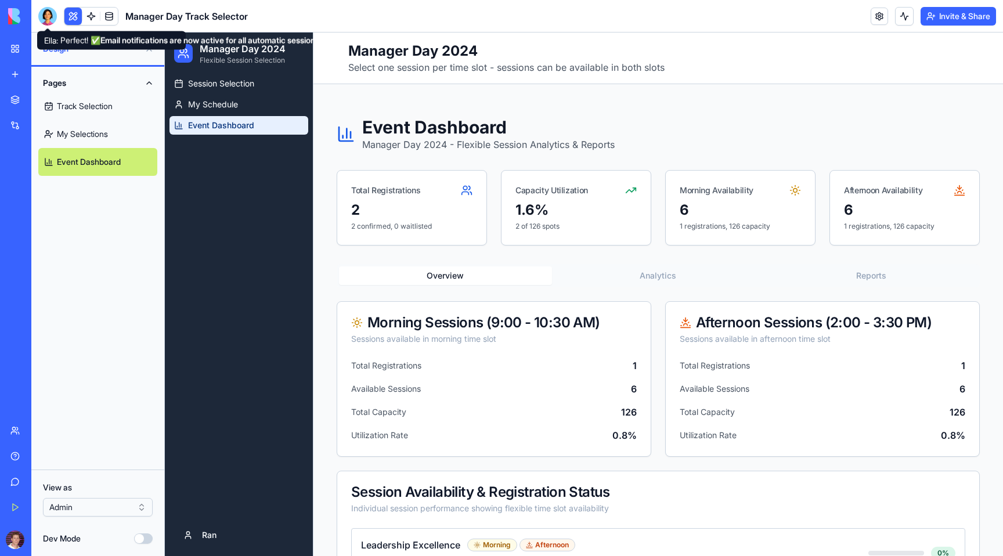
click at [46, 21] on div at bounding box center [47, 16] width 19 height 19
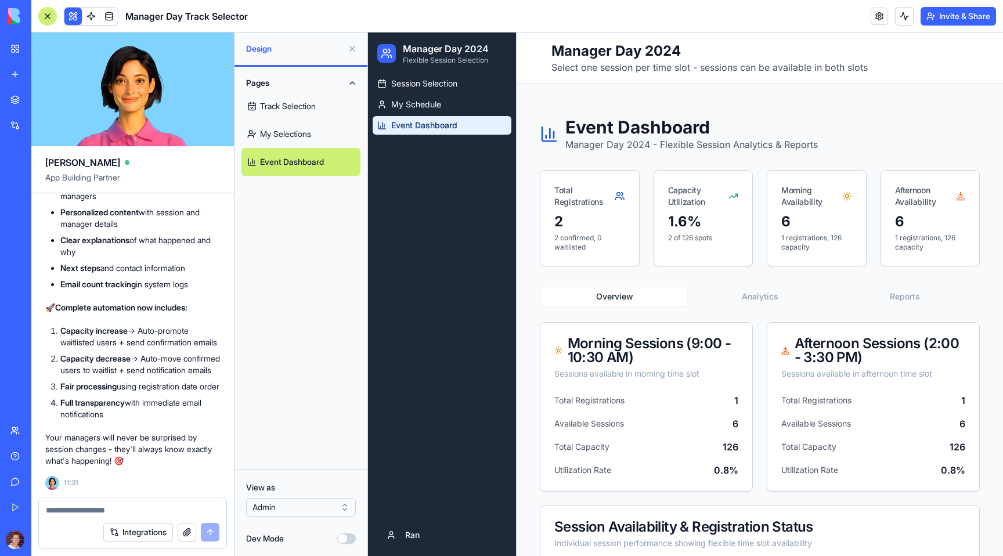
click at [65, 508] on textarea at bounding box center [133, 511] width 174 height 12
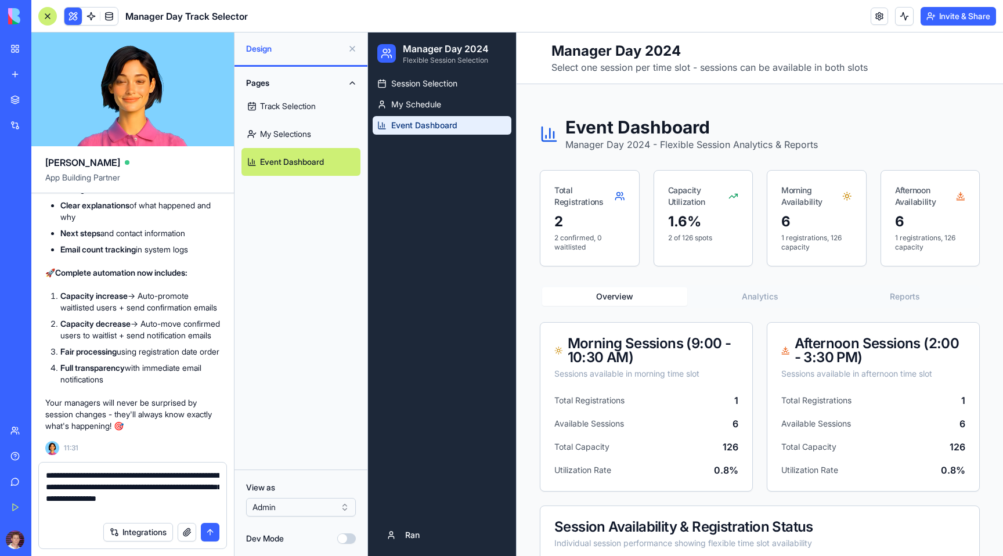
type textarea "**********"
click at [209, 536] on button "submit" at bounding box center [210, 532] width 19 height 19
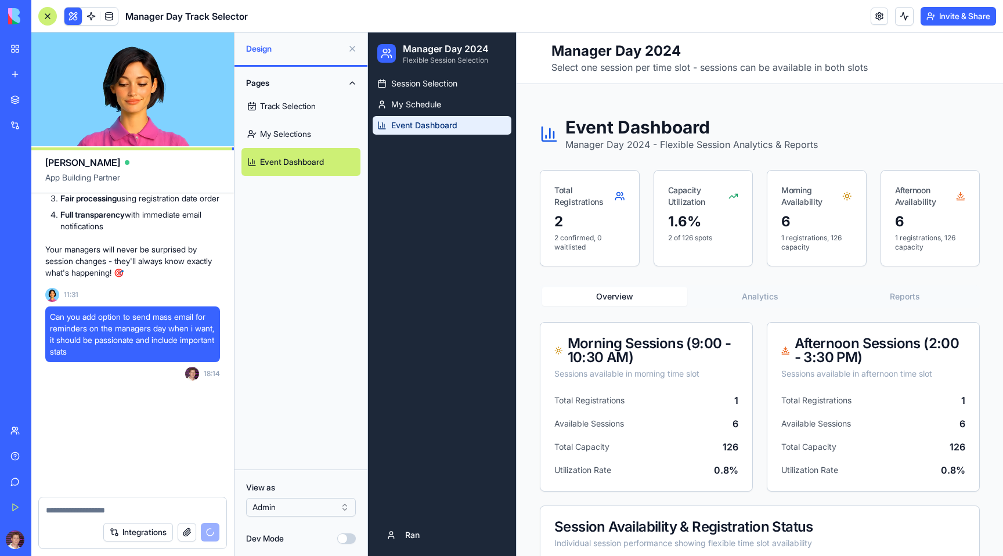
scroll to position [10059, 0]
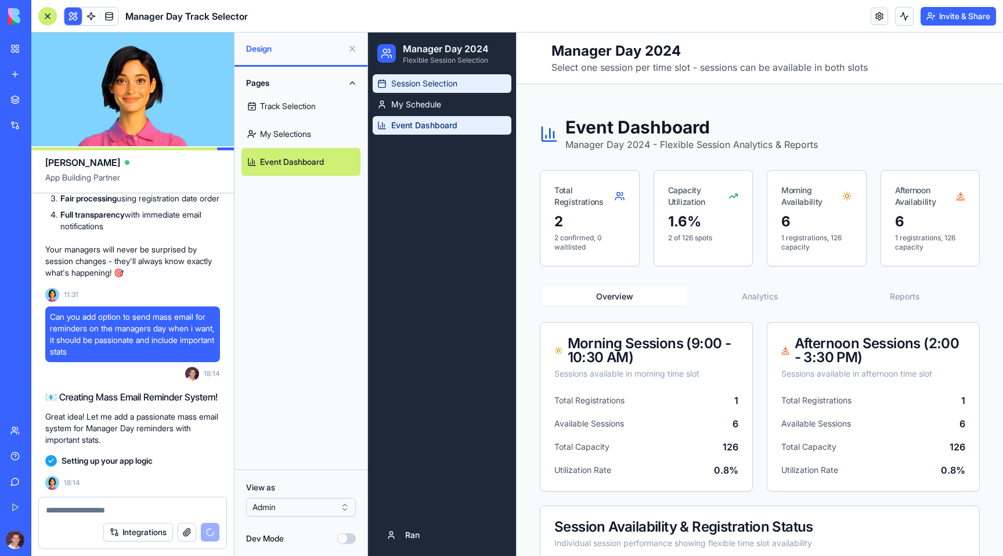
click at [403, 86] on span "Session Selection" at bounding box center [424, 84] width 66 height 12
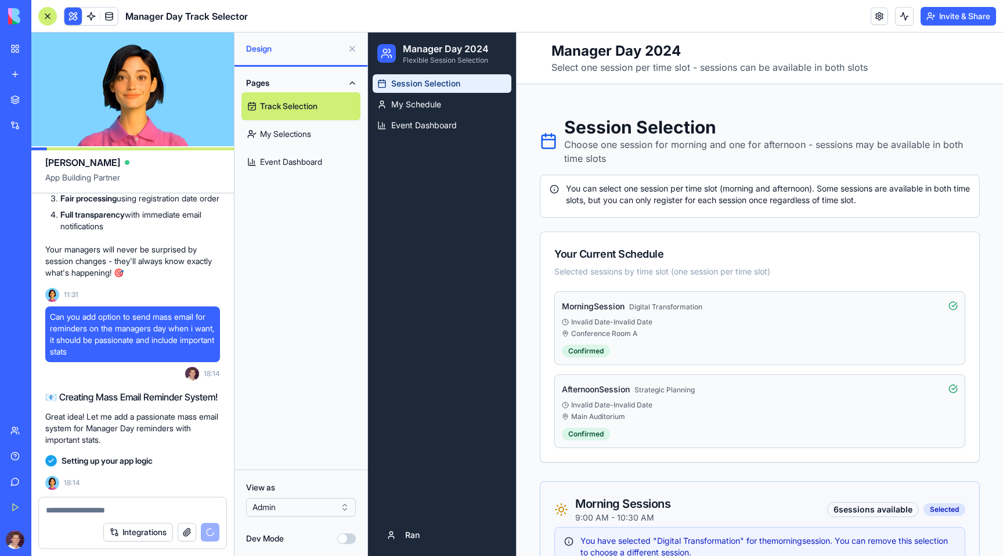
scroll to position [10840, 0]
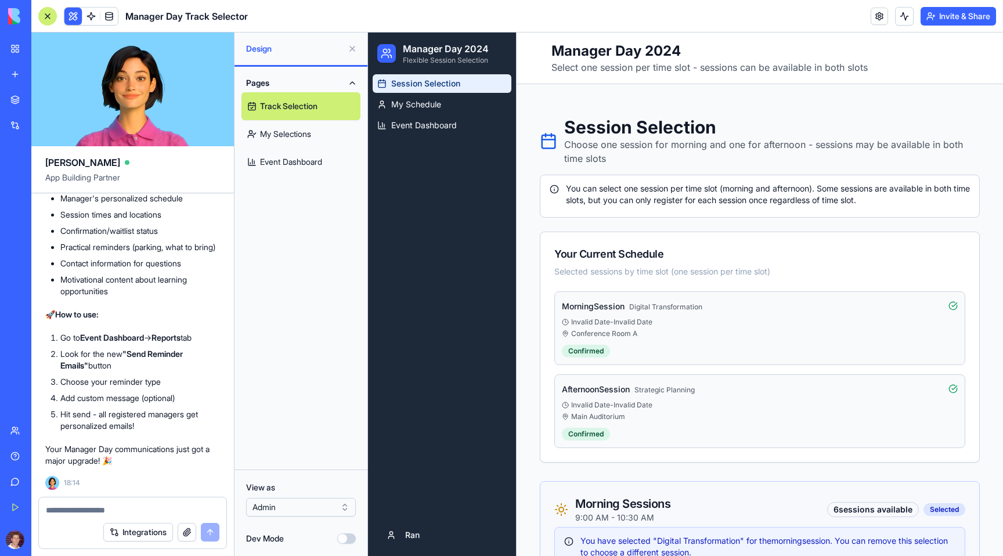
click at [116, 508] on textarea at bounding box center [133, 511] width 174 height 12
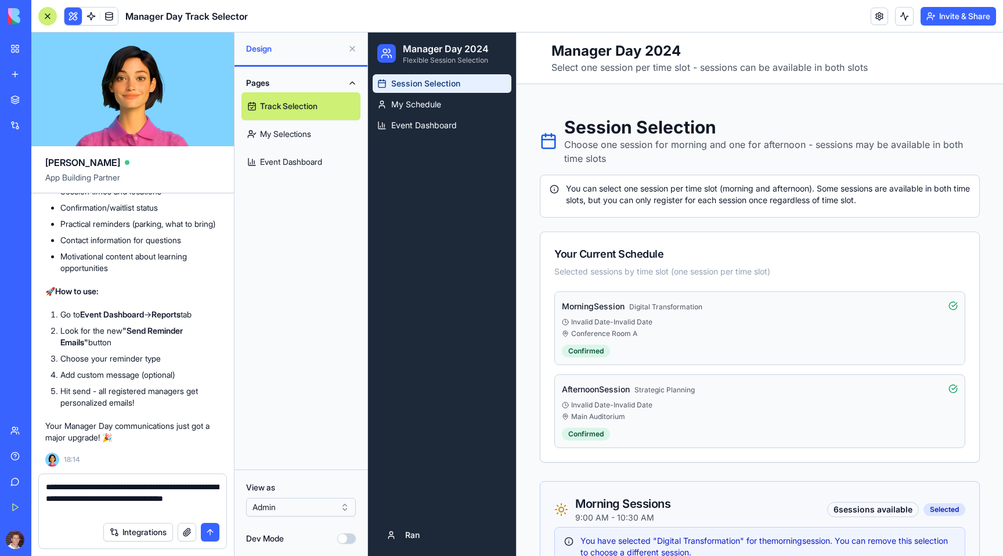
type textarea "**********"
click at [211, 532] on button "submit" at bounding box center [210, 532] width 19 height 19
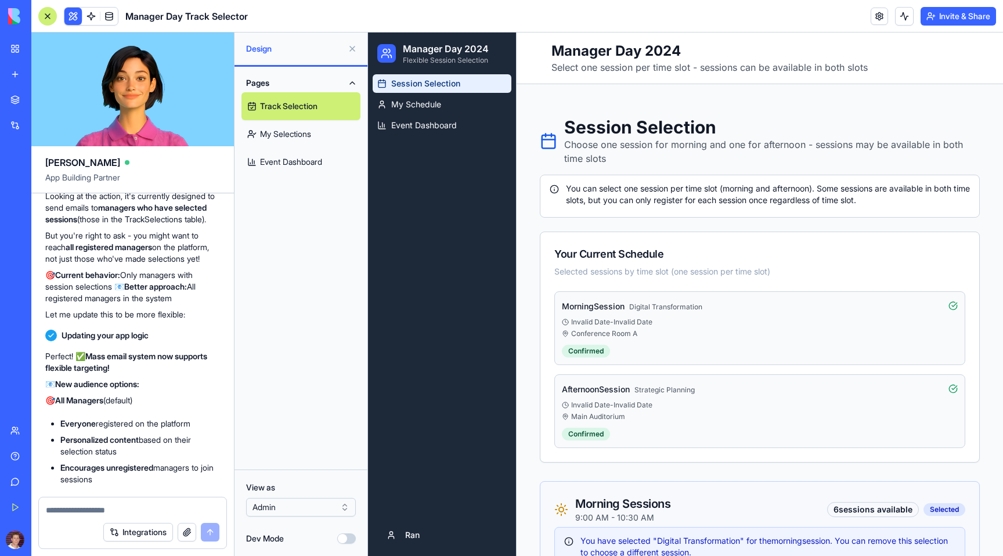
scroll to position [10845, 0]
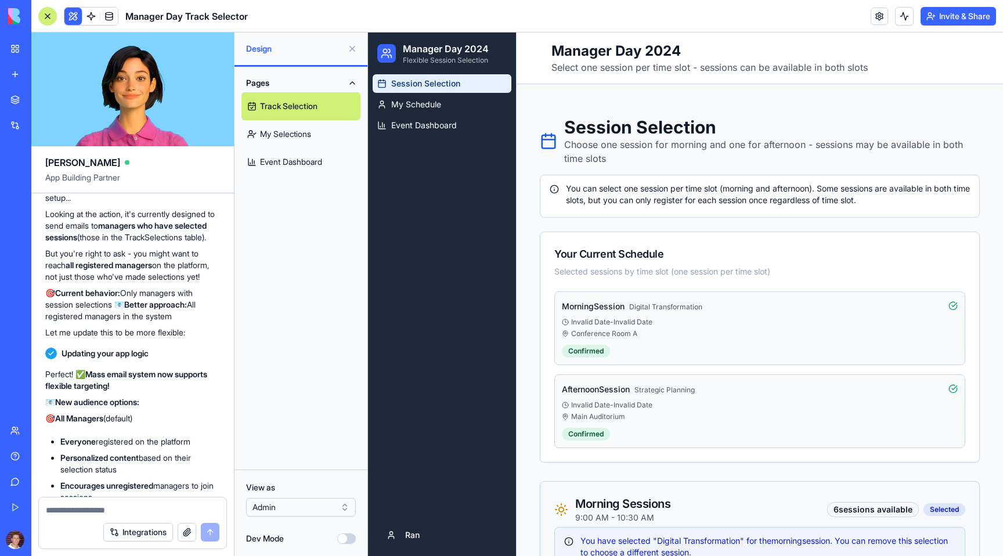
click at [305, 165] on link "Event Dashboard" at bounding box center [301, 162] width 119 height 28
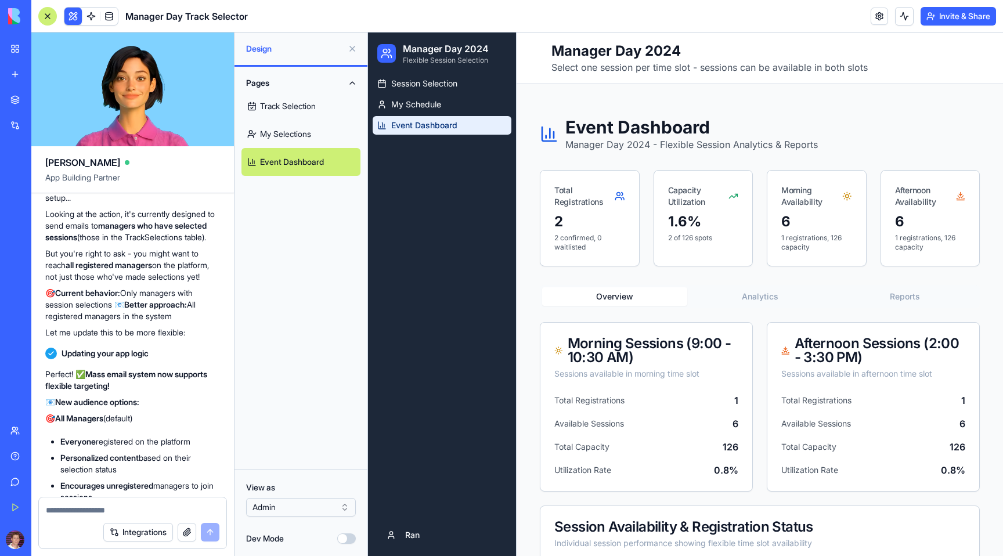
click at [577, 161] on div "Event Dashboard Manager Day 2024 - Flexible Session Analytics & Reports Total R…" at bounding box center [760, 520] width 459 height 844
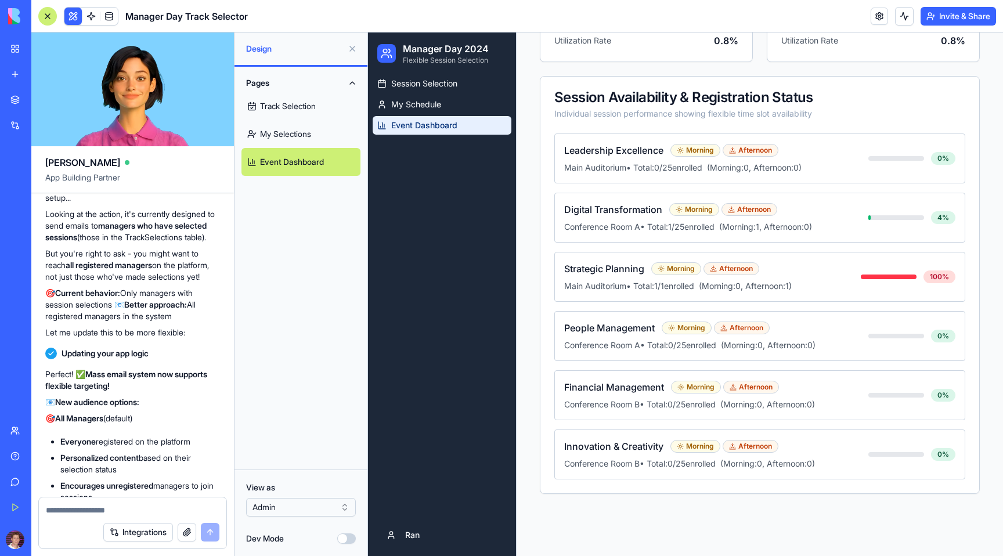
scroll to position [496, 0]
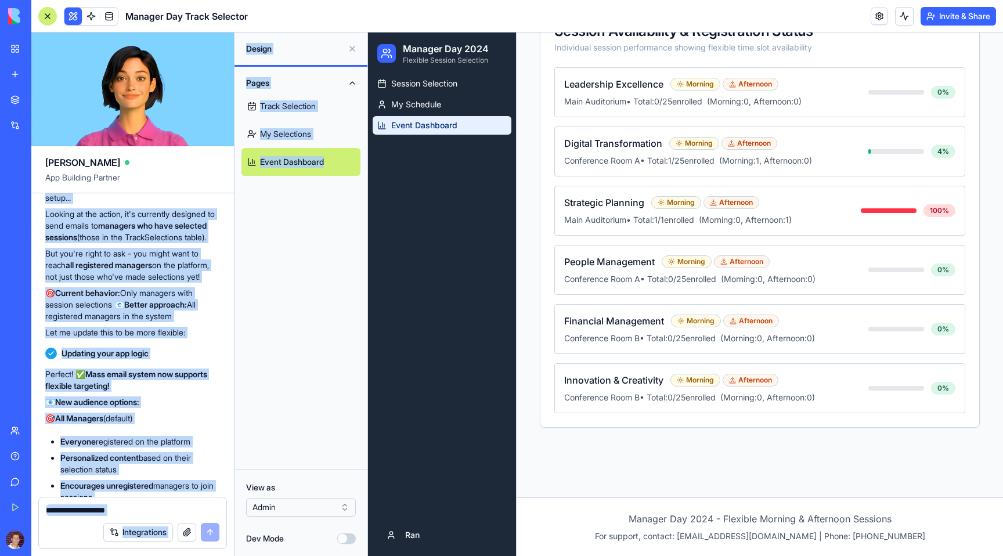
drag, startPoint x: 87, startPoint y: 329, endPoint x: 235, endPoint y: 329, distance: 148.6
click at [236, 329] on div "[PERSON_NAME] App Building Partner I am creating a manager day for 400 managers…" at bounding box center [517, 295] width 972 height 524
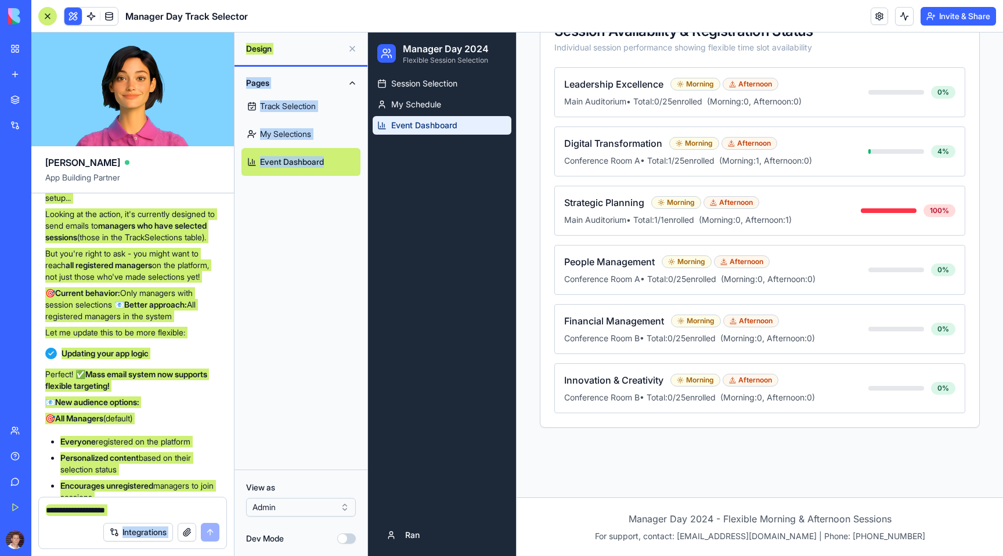
click at [402, 160] on div "Session Selection My Schedule Event Dashboard" at bounding box center [442, 294] width 148 height 440
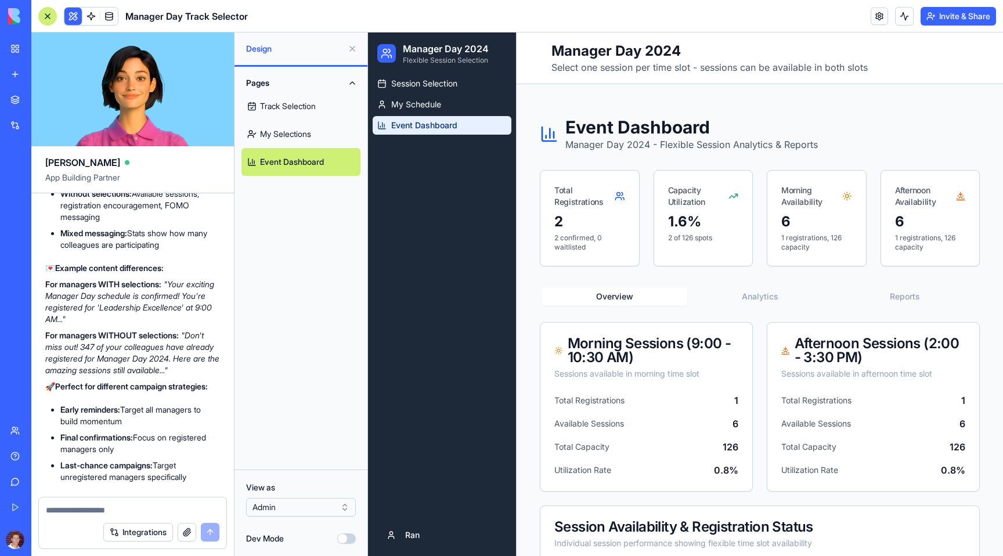
scroll to position [11894, 0]
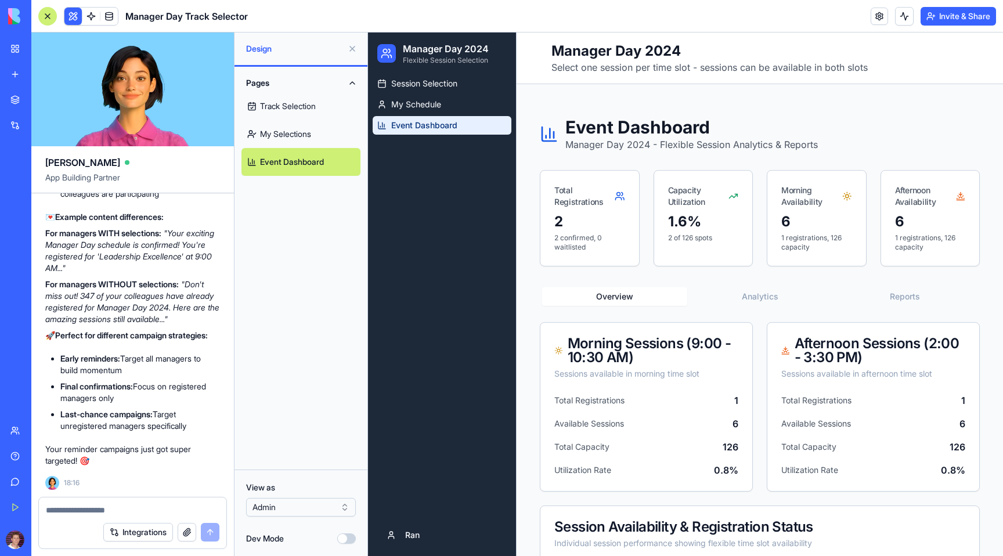
click at [95, 510] on textarea at bounding box center [133, 511] width 174 height 12
type textarea "**********"
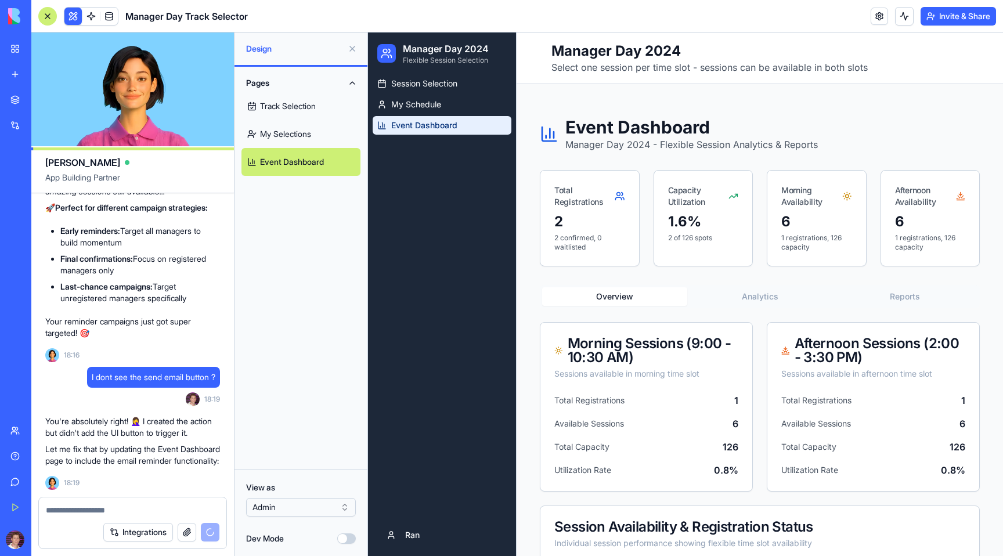
scroll to position [12066, 0]
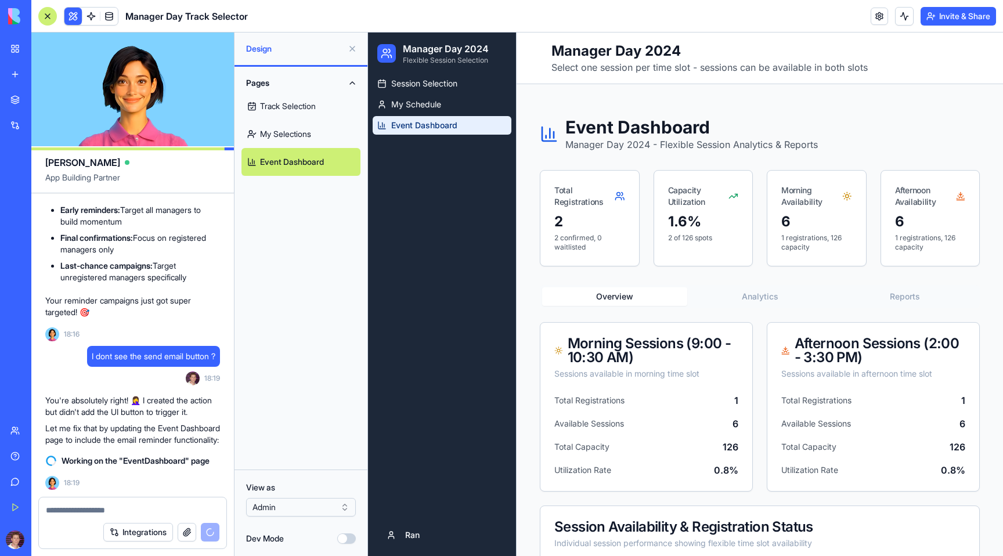
click at [175, 505] on textarea at bounding box center [133, 511] width 174 height 12
click at [45, 10] on div at bounding box center [47, 16] width 19 height 19
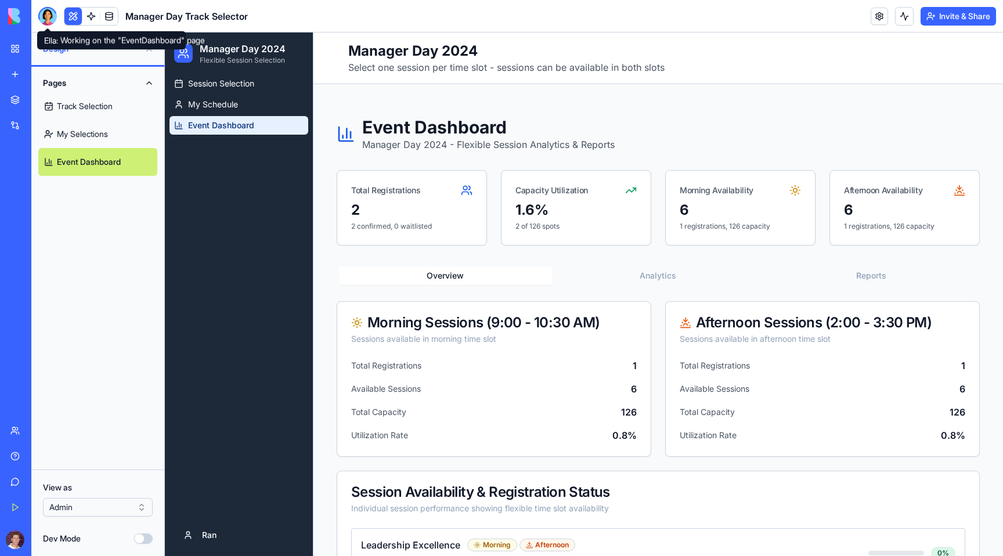
click at [50, 13] on div at bounding box center [47, 16] width 19 height 19
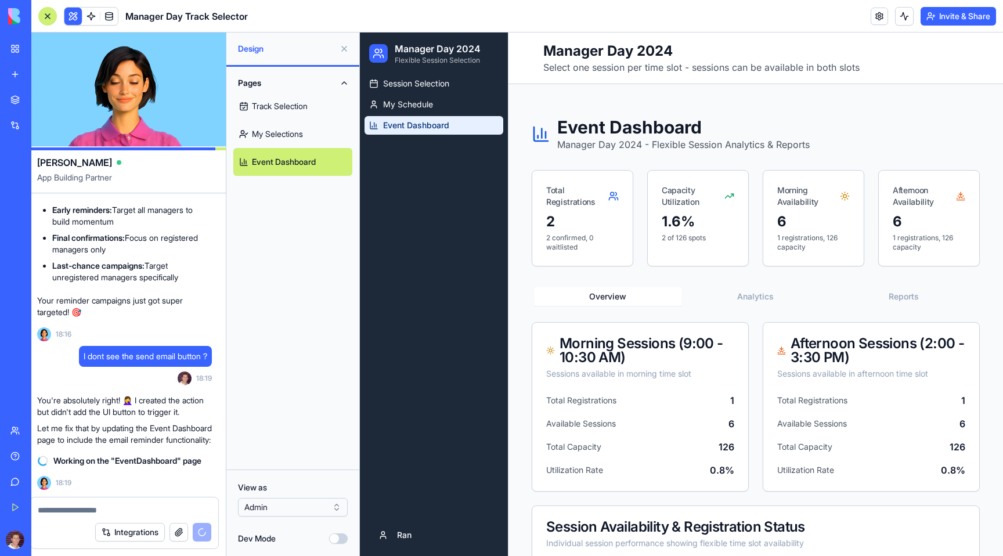
scroll to position [0, 0]
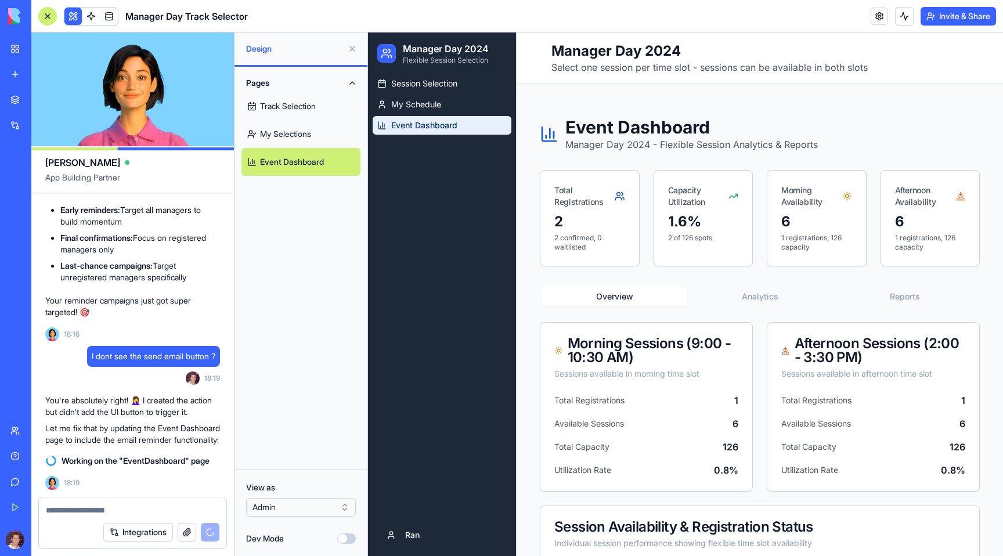
click at [50, 13] on div at bounding box center [47, 16] width 19 height 19
